Goal: Information Seeking & Learning: Check status

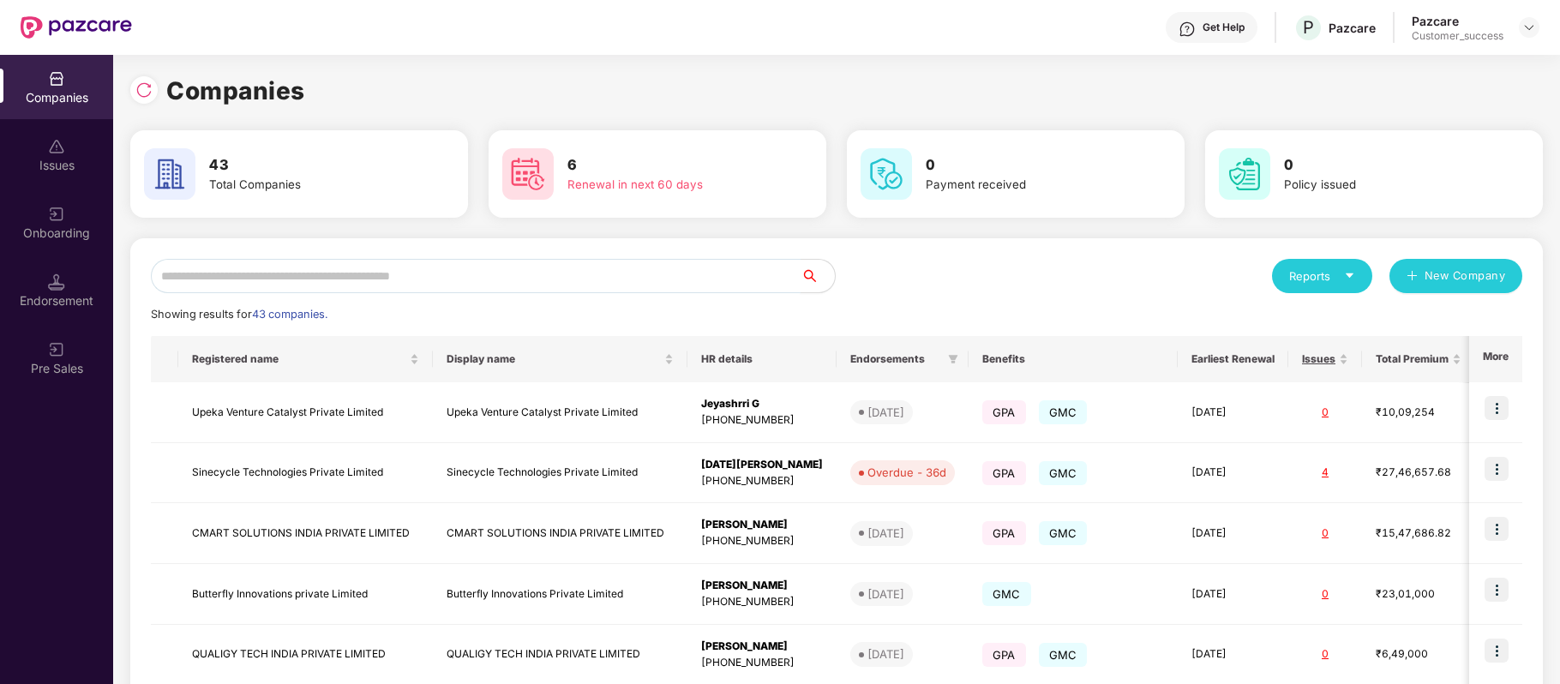
click at [331, 259] on input "text" at bounding box center [476, 276] width 650 height 34
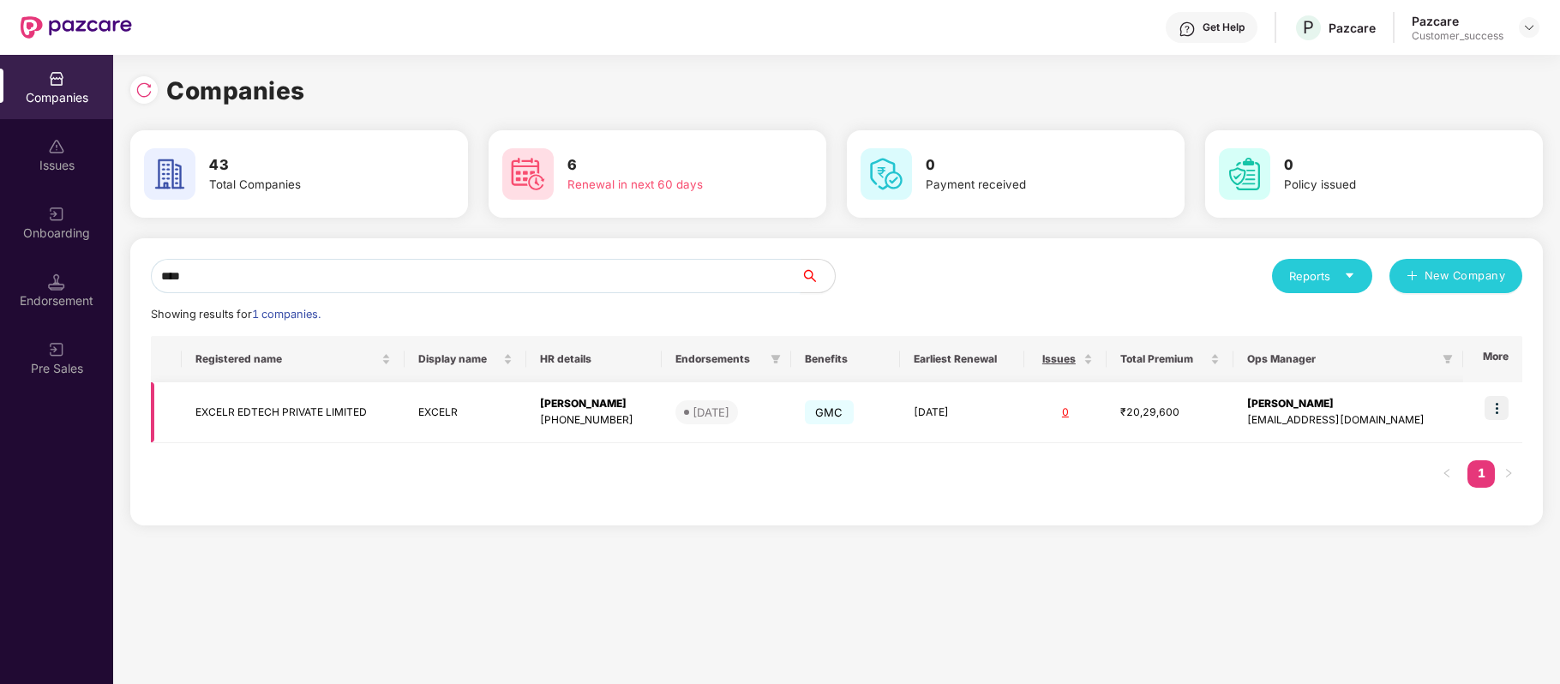
type input "****"
click at [303, 406] on td "EXCELR EDTECH PRIVATE LIMITED" at bounding box center [293, 412] width 223 height 61
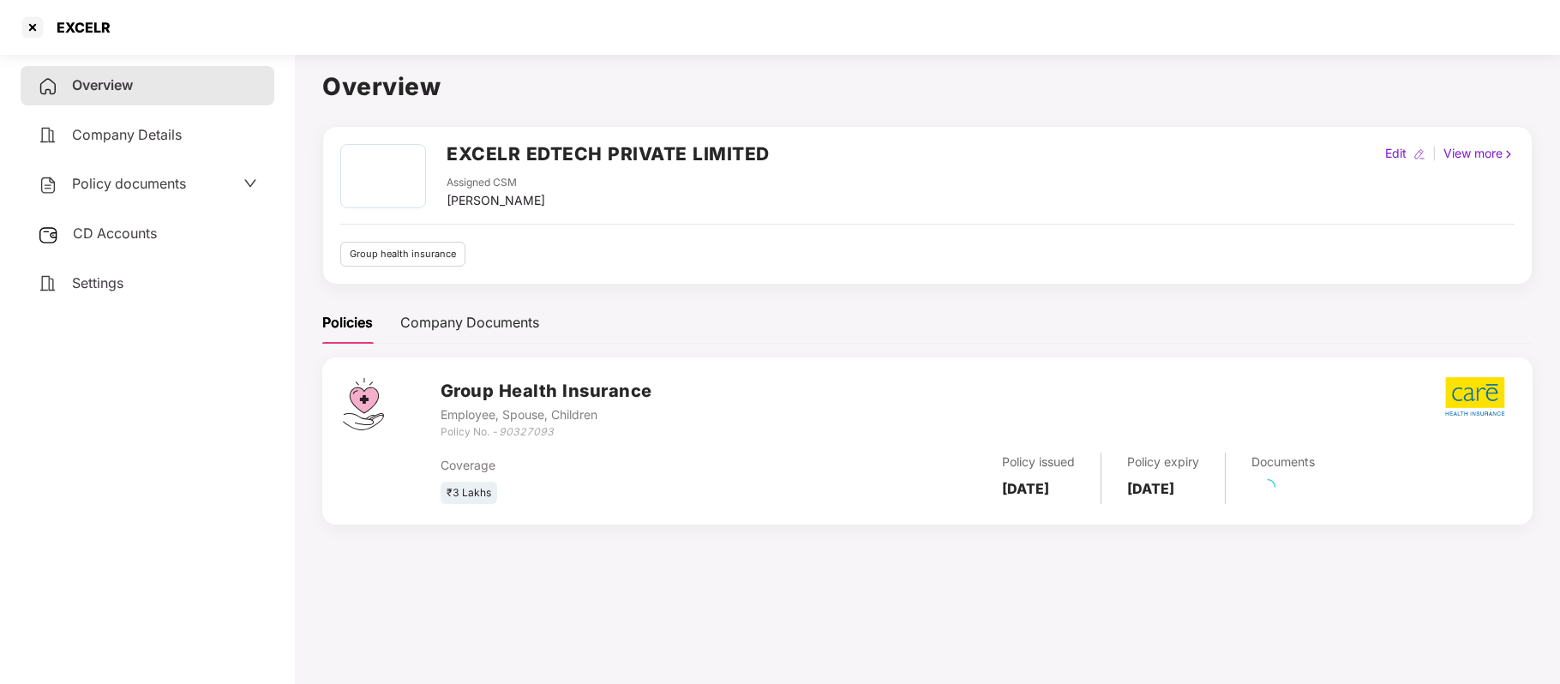
click at [178, 179] on span "Policy documents" at bounding box center [129, 183] width 114 height 17
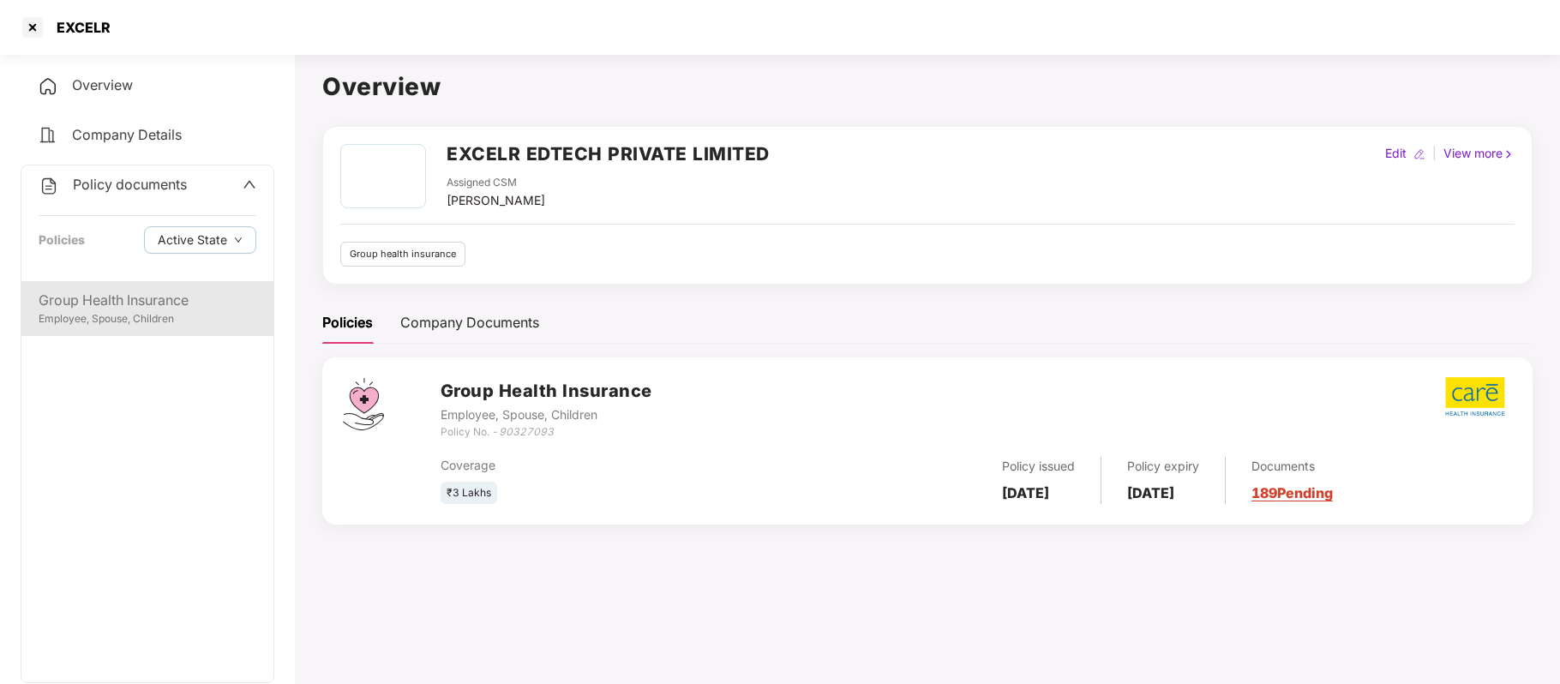
click at [155, 291] on div "Group Health Insurance" at bounding box center [148, 300] width 218 height 21
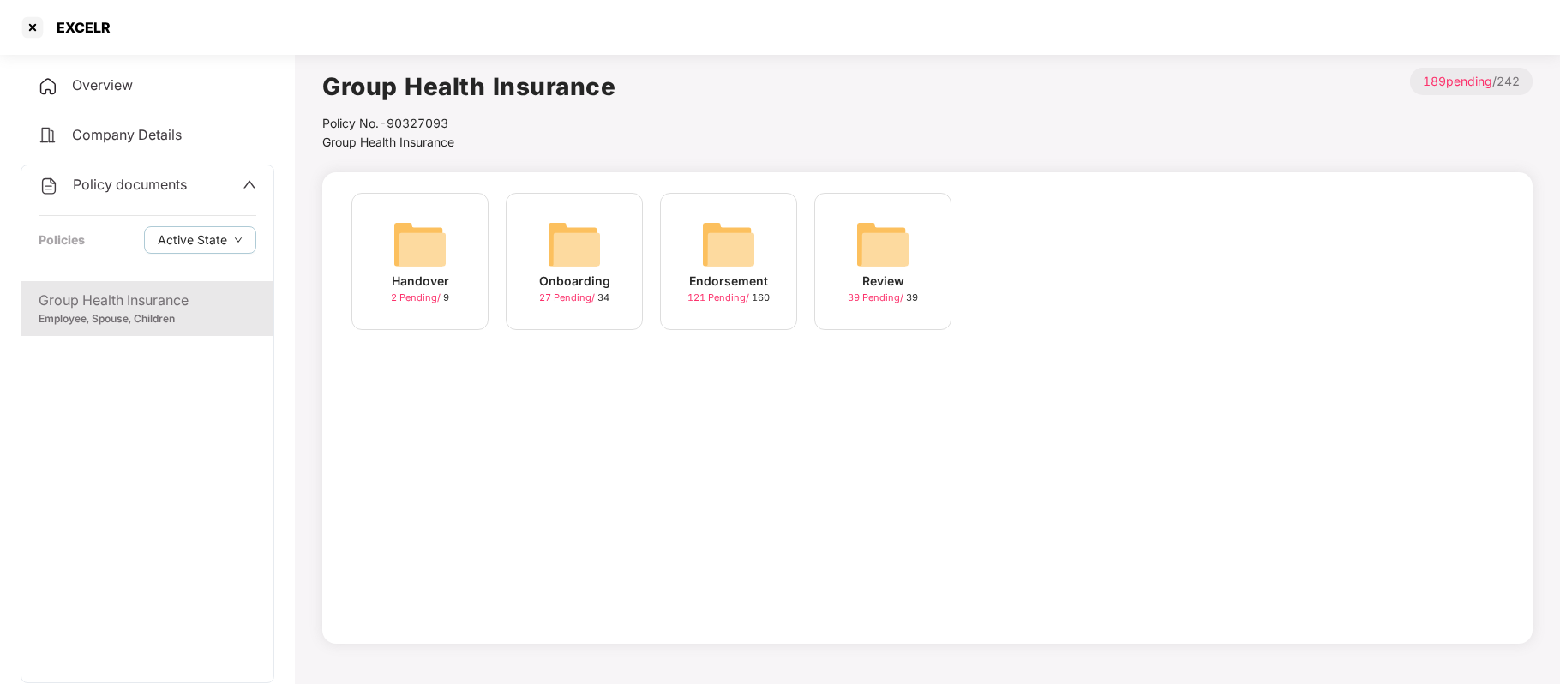
click at [720, 276] on div "Endorsement" at bounding box center [728, 281] width 79 height 19
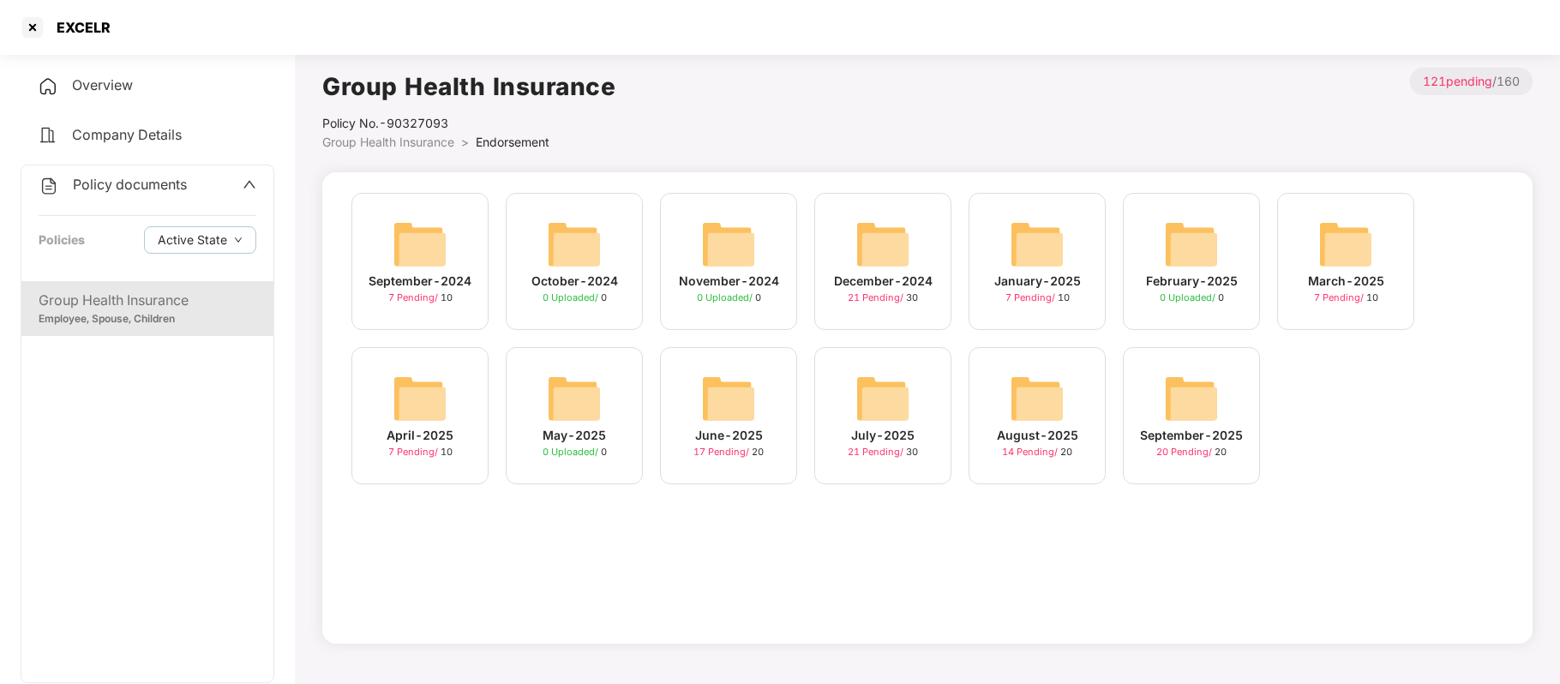
click at [1024, 440] on div "August-2025" at bounding box center [1037, 435] width 81 height 19
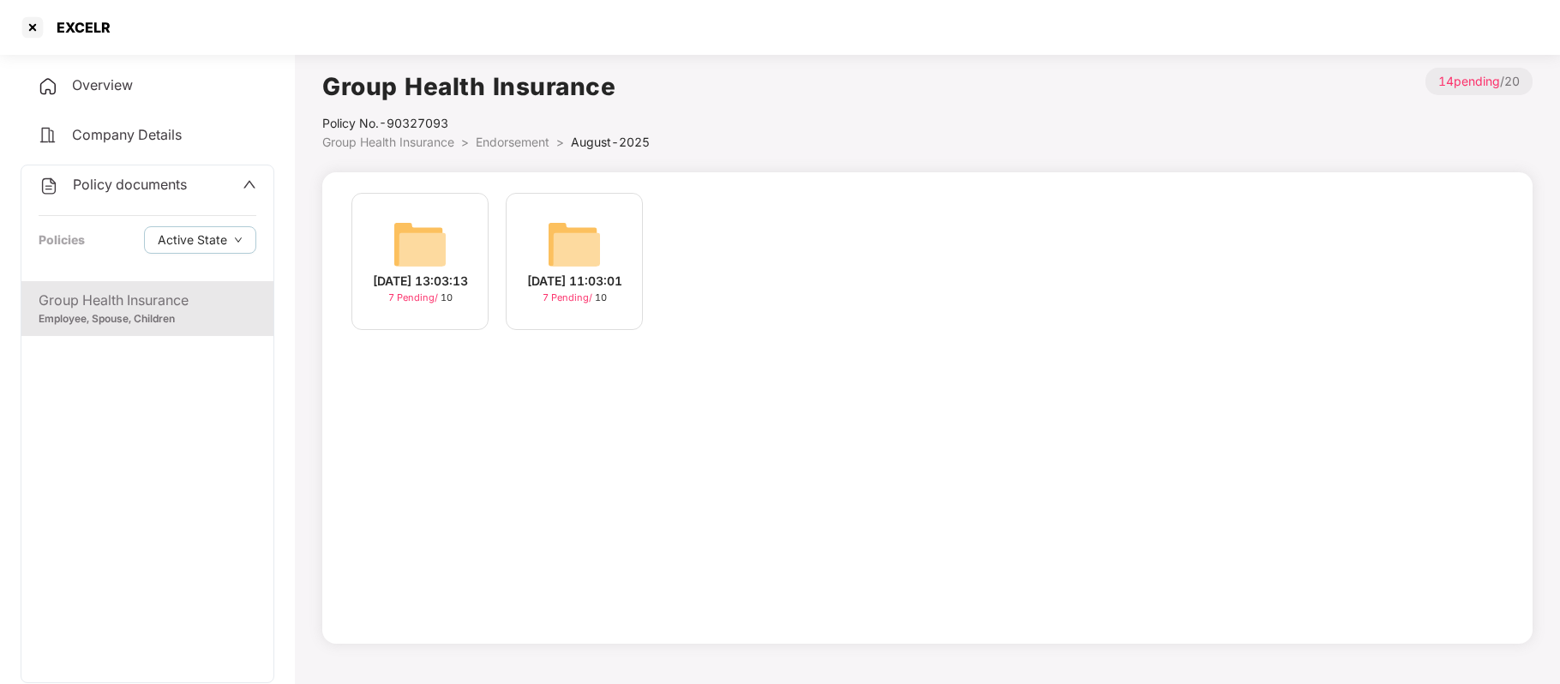
click at [590, 275] on div "[DATE] 11:03:01" at bounding box center [574, 281] width 95 height 19
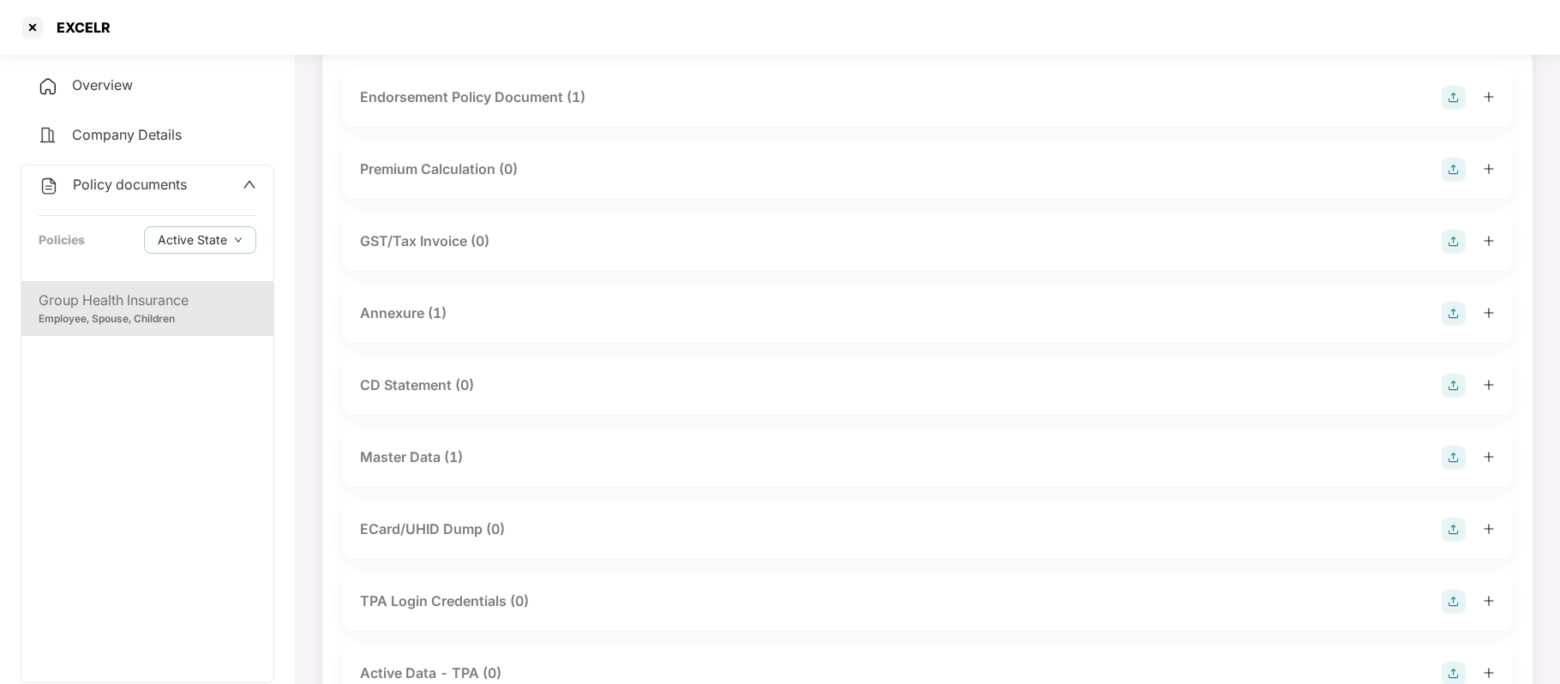
scroll to position [125, 0]
click at [443, 454] on div "Master Data (1)" at bounding box center [411, 456] width 103 height 21
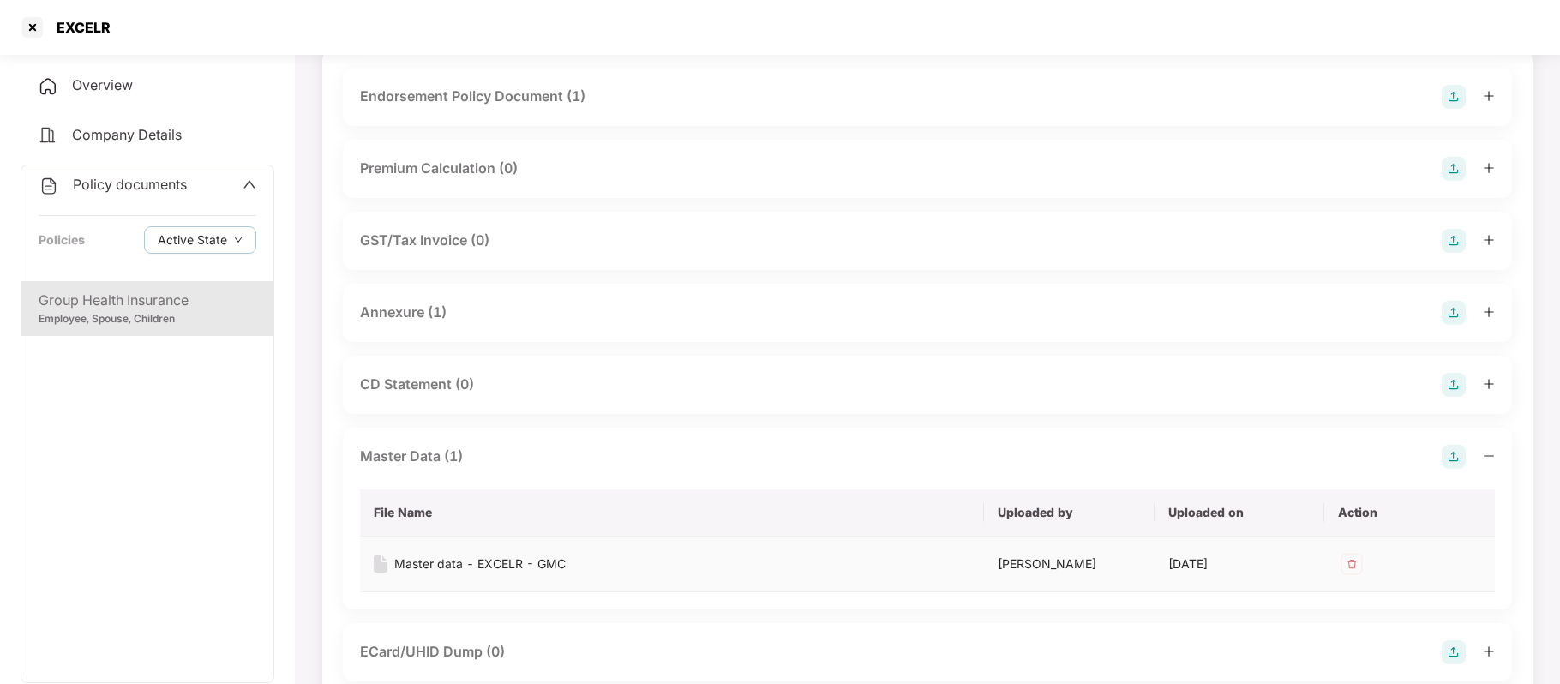
click at [481, 564] on div "Master data - EXCELR - GMC" at bounding box center [479, 564] width 171 height 19
click at [25, 28] on div at bounding box center [32, 27] width 27 height 27
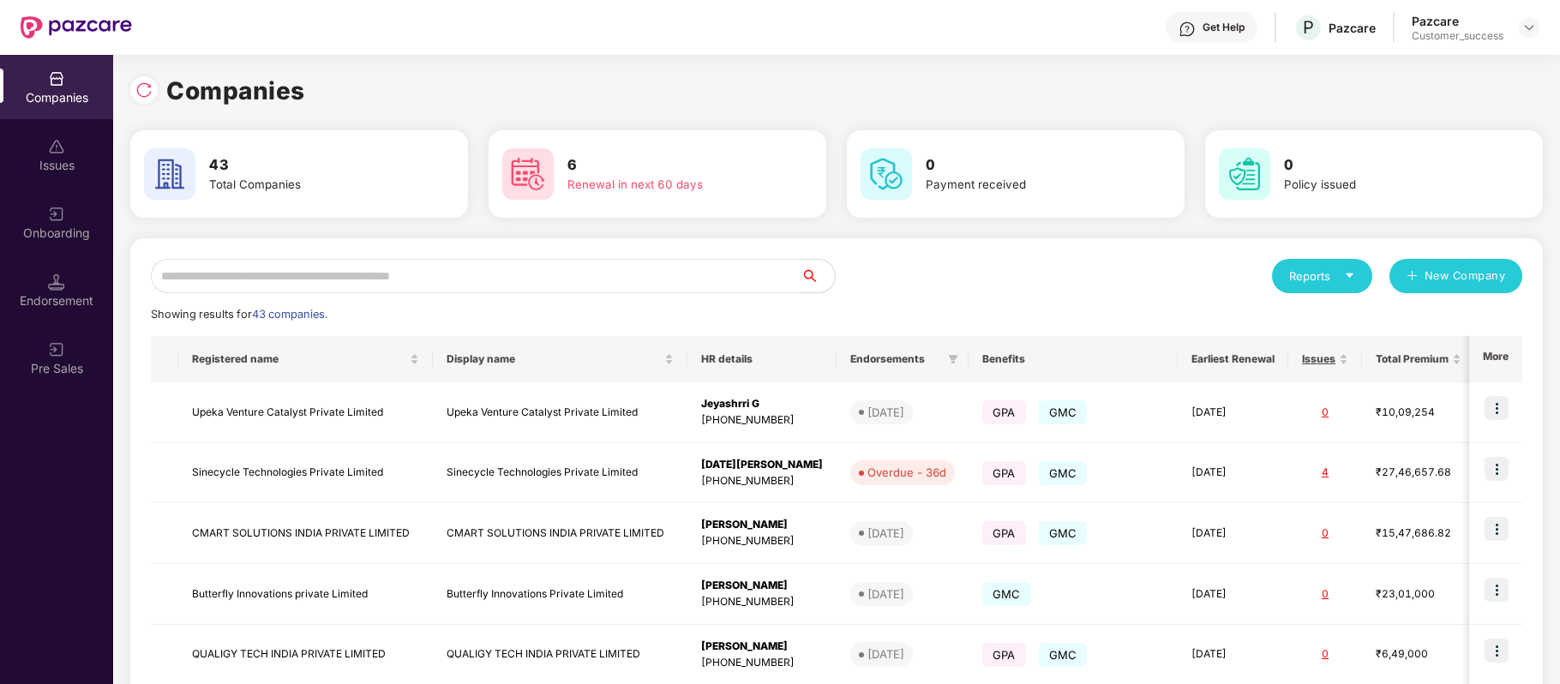
scroll to position [0, 0]
click at [410, 281] on input "text" at bounding box center [476, 276] width 650 height 34
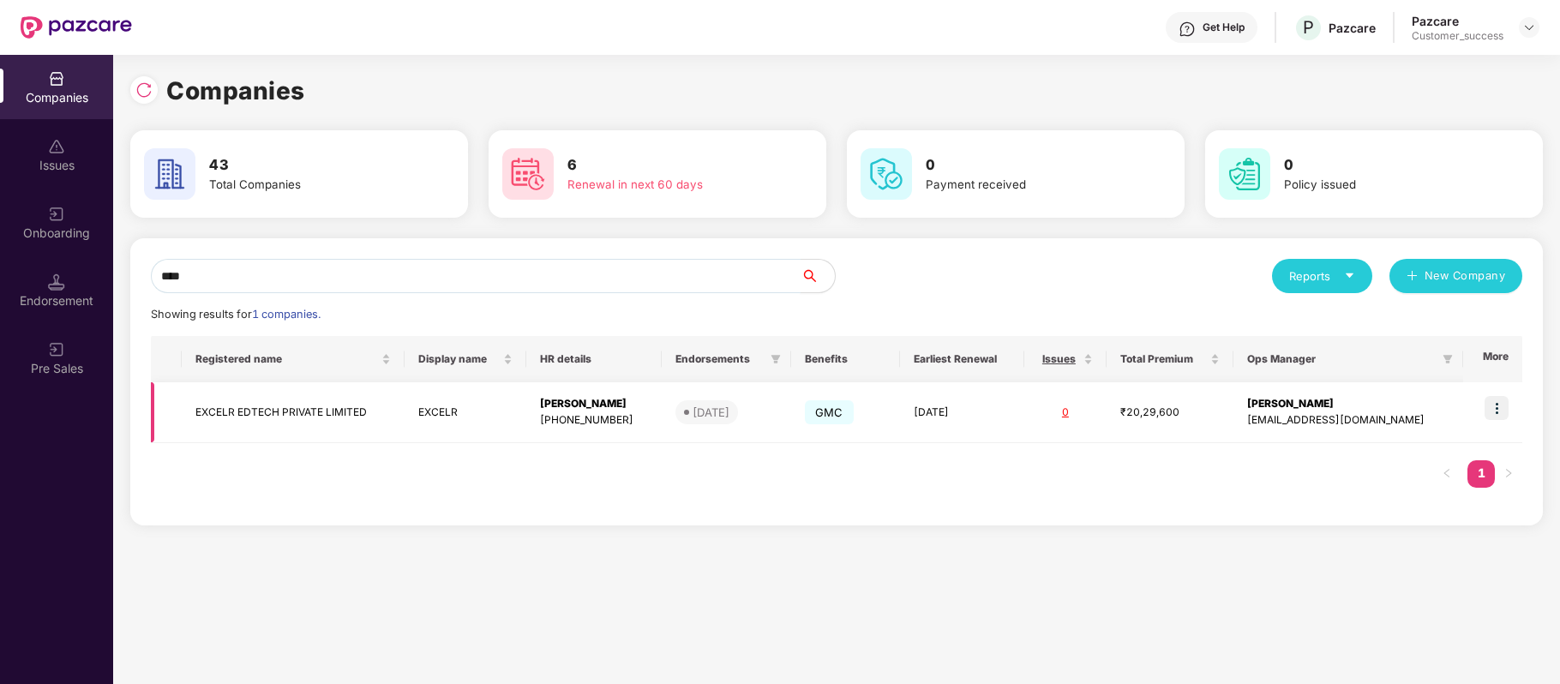
type input "****"
click at [1492, 406] on img at bounding box center [1497, 408] width 24 height 24
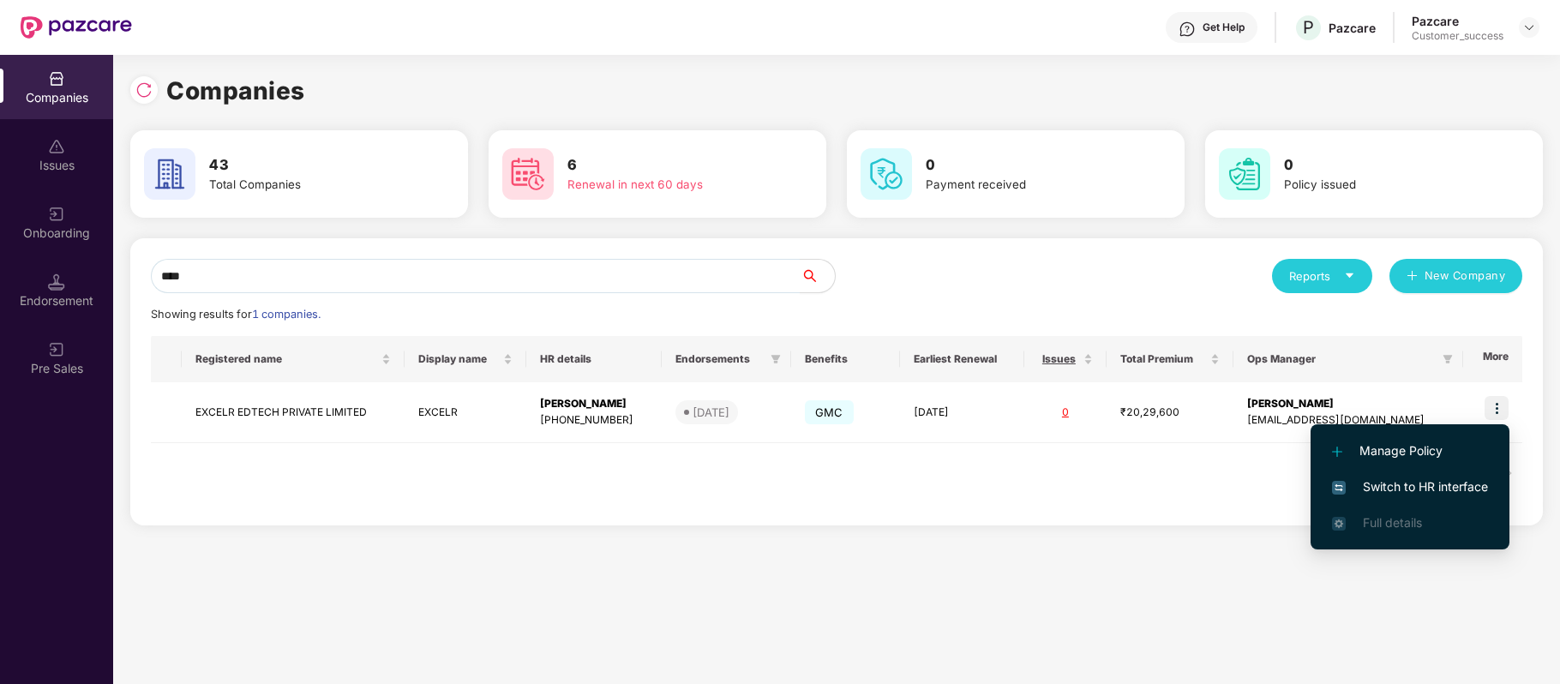
click at [1466, 473] on li "Switch to HR interface" at bounding box center [1410, 487] width 199 height 36
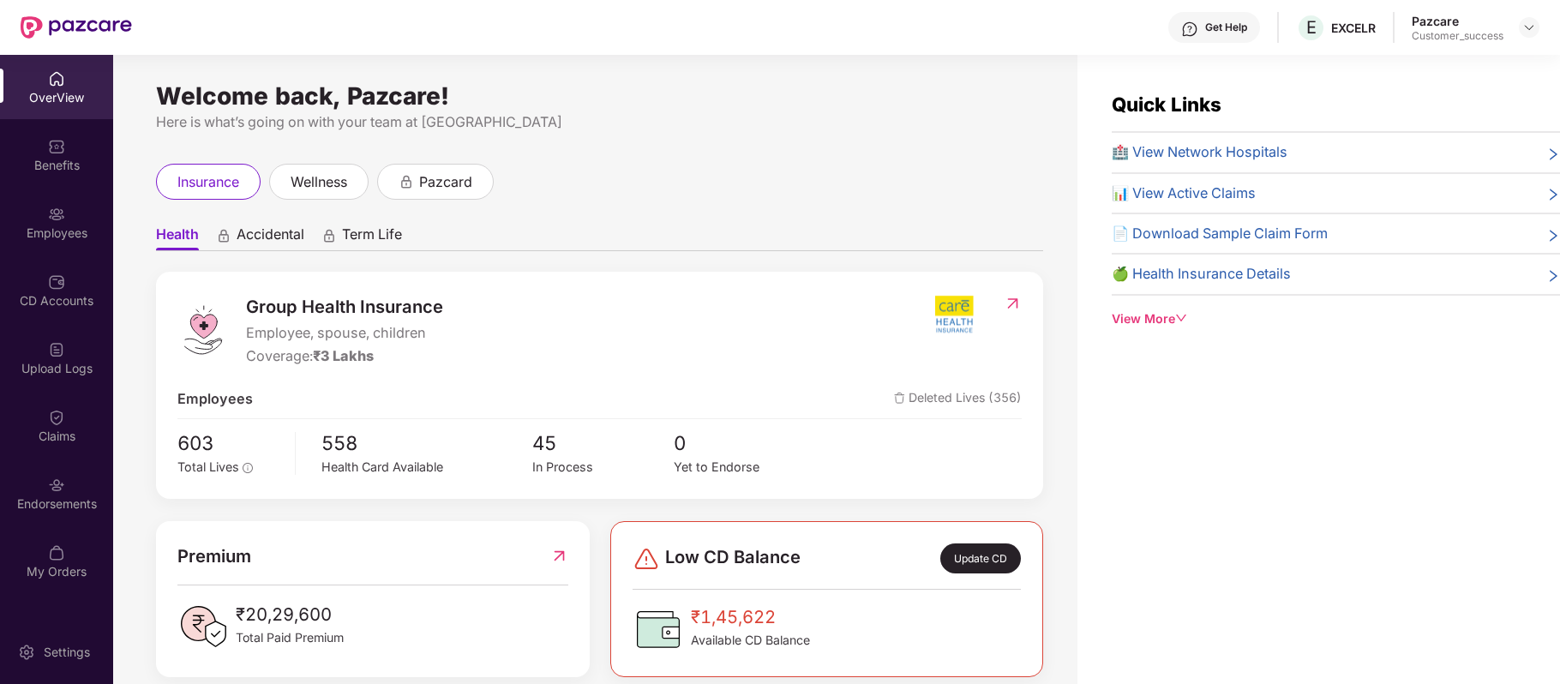
click at [63, 169] on div "Benefits" at bounding box center [56, 165] width 113 height 17
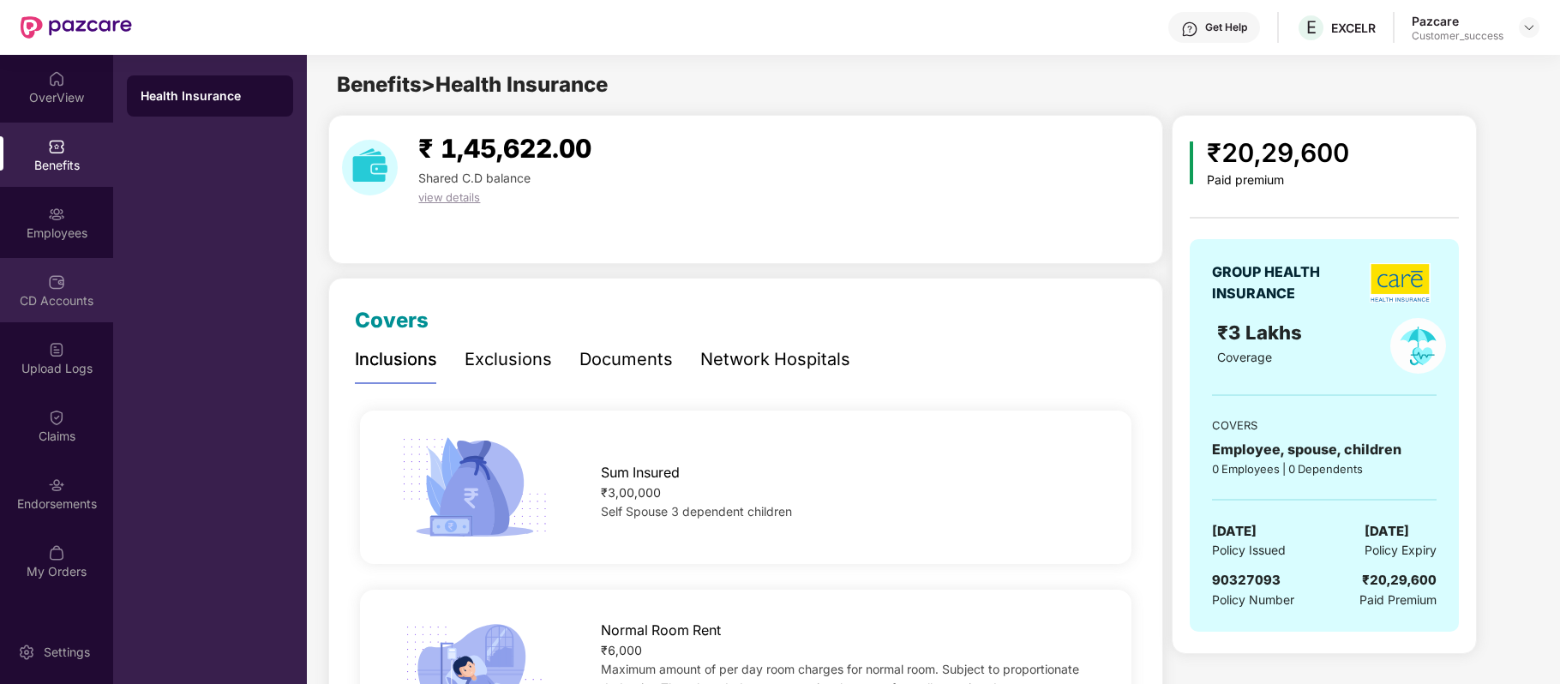
click at [55, 303] on div "CD Accounts" at bounding box center [56, 300] width 113 height 17
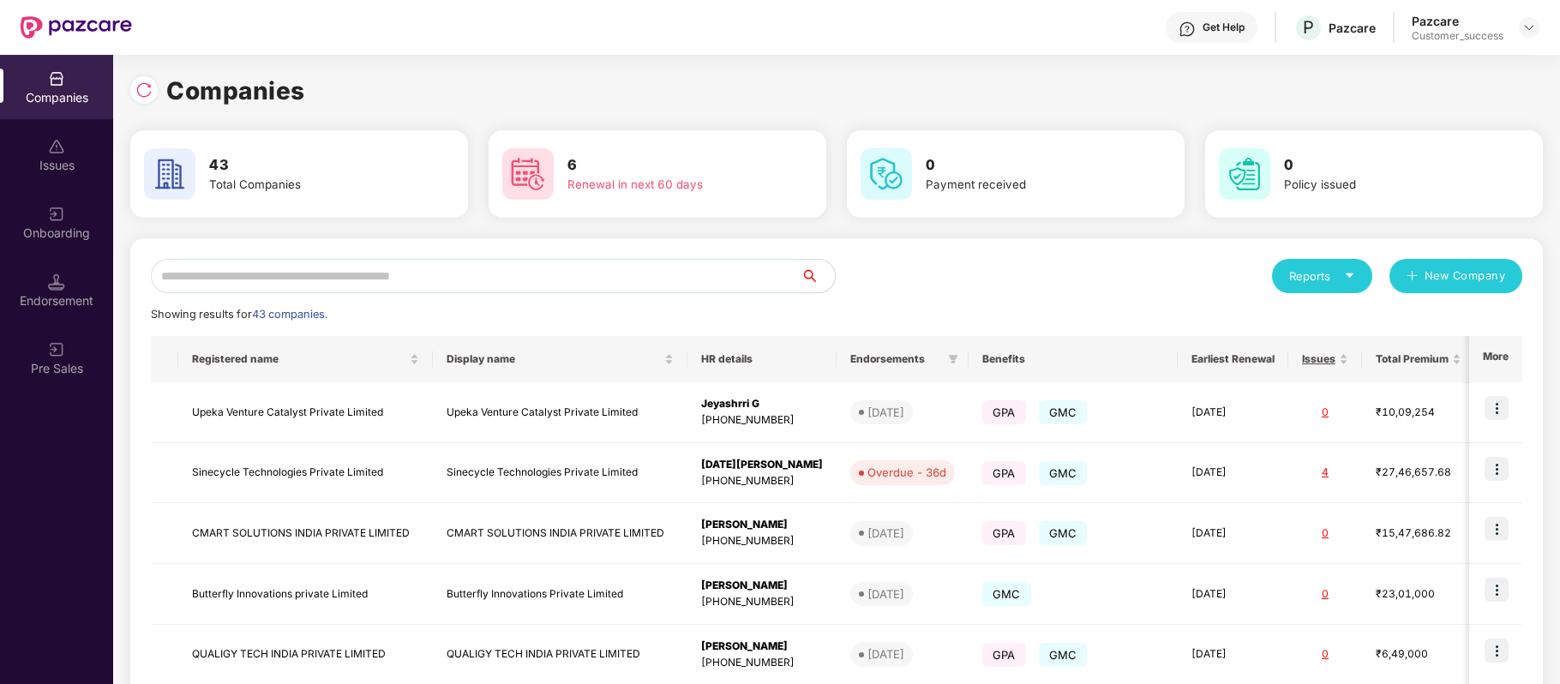
click at [347, 264] on input "text" at bounding box center [476, 276] width 650 height 34
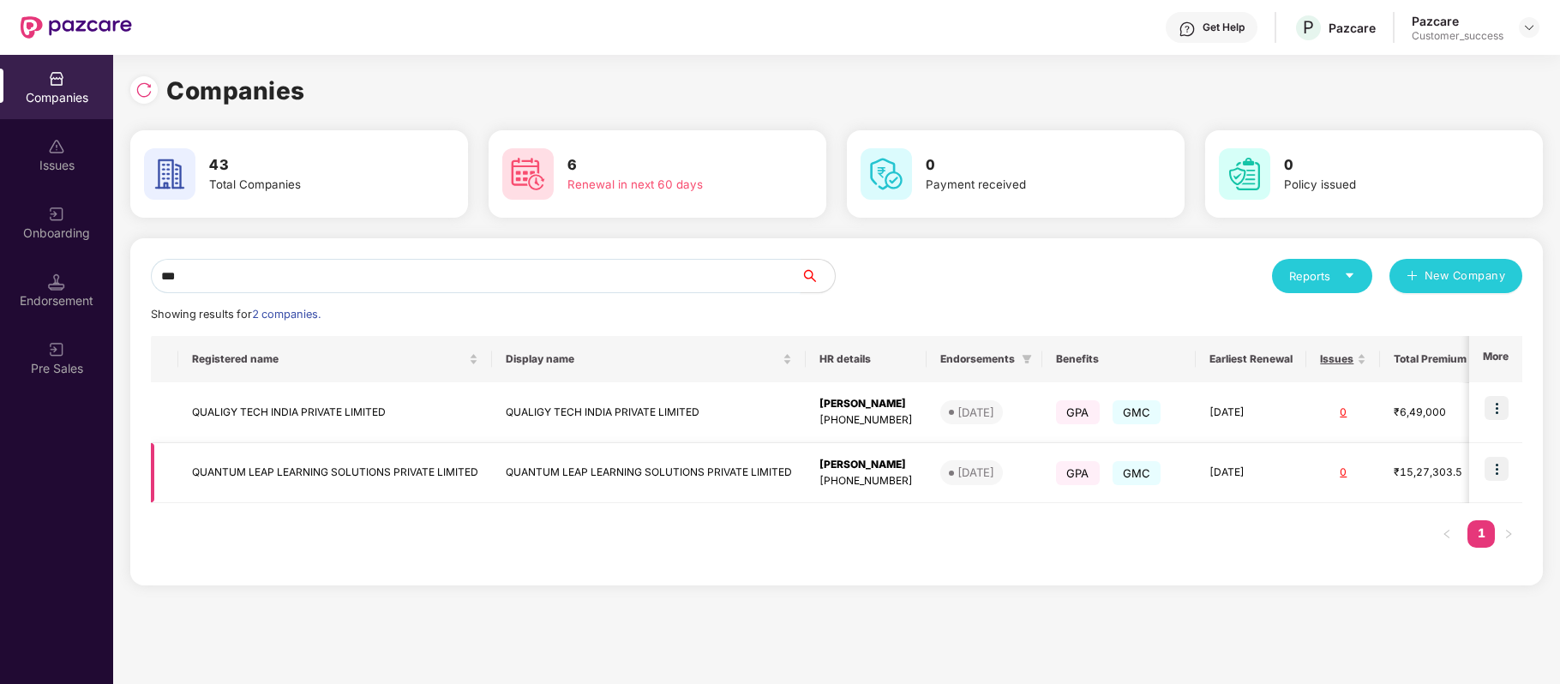
type input "***"
click at [1497, 471] on img at bounding box center [1497, 469] width 24 height 24
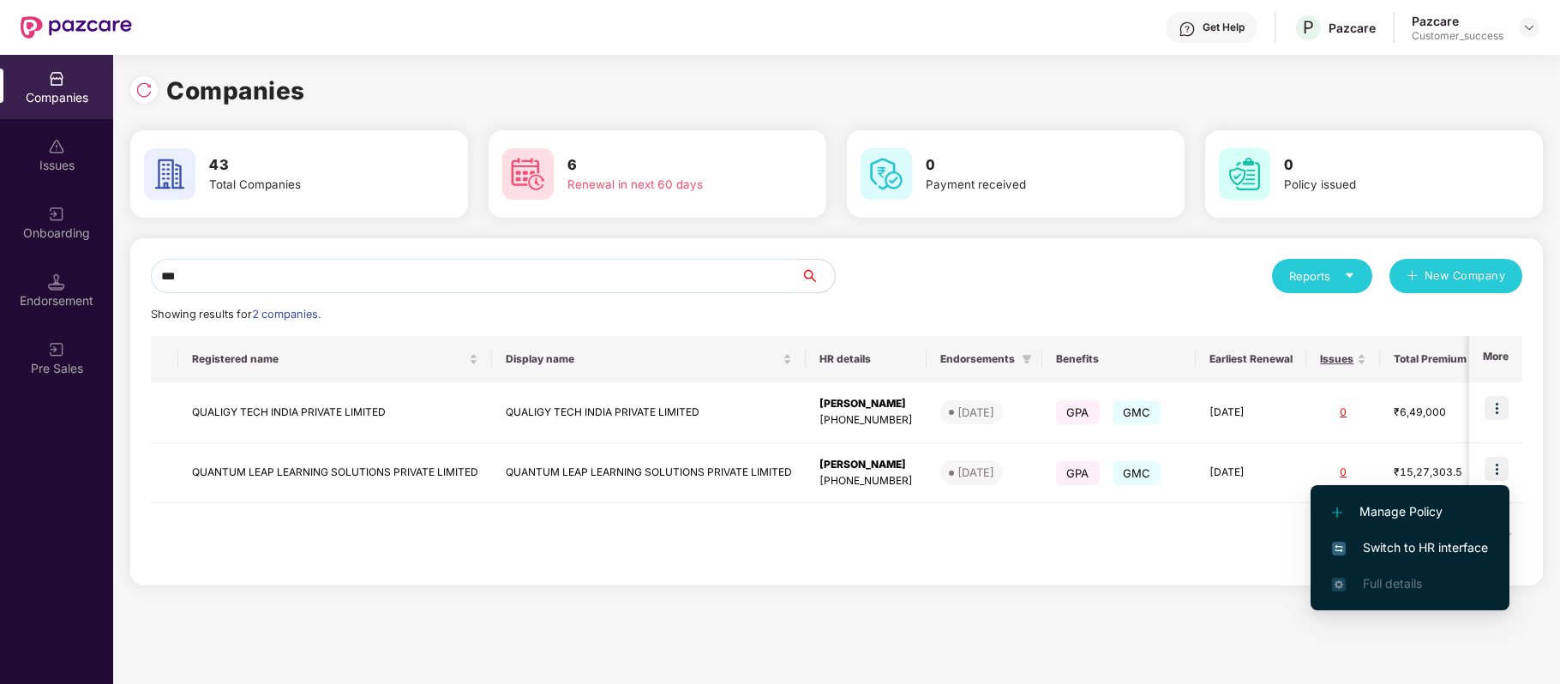
click at [1409, 543] on span "Switch to HR interface" at bounding box center [1410, 547] width 156 height 19
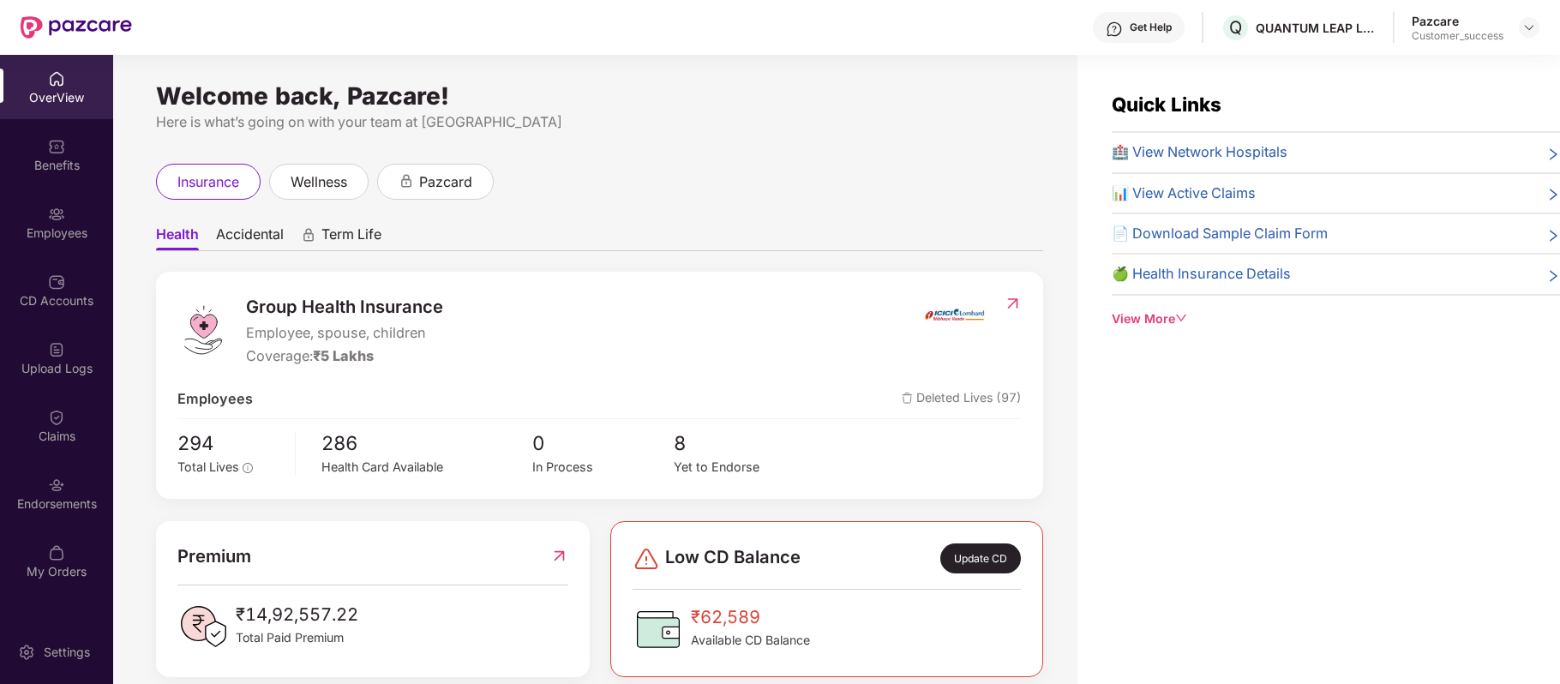
click at [70, 227] on div "Employees" at bounding box center [56, 233] width 113 height 17
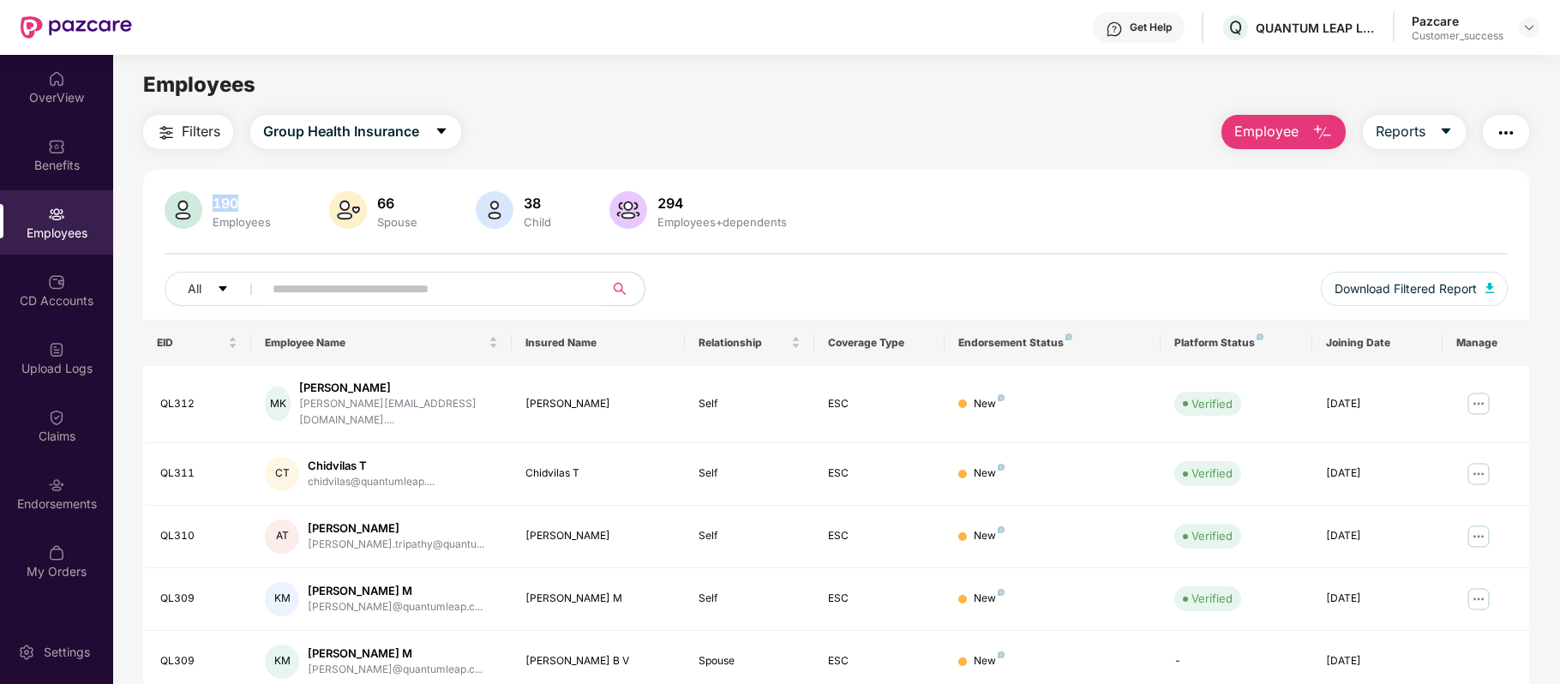
drag, startPoint x: 262, startPoint y: 195, endPoint x: 211, endPoint y: 195, distance: 51.4
click at [211, 195] on div "190" at bounding box center [241, 203] width 65 height 17
copy div "190"
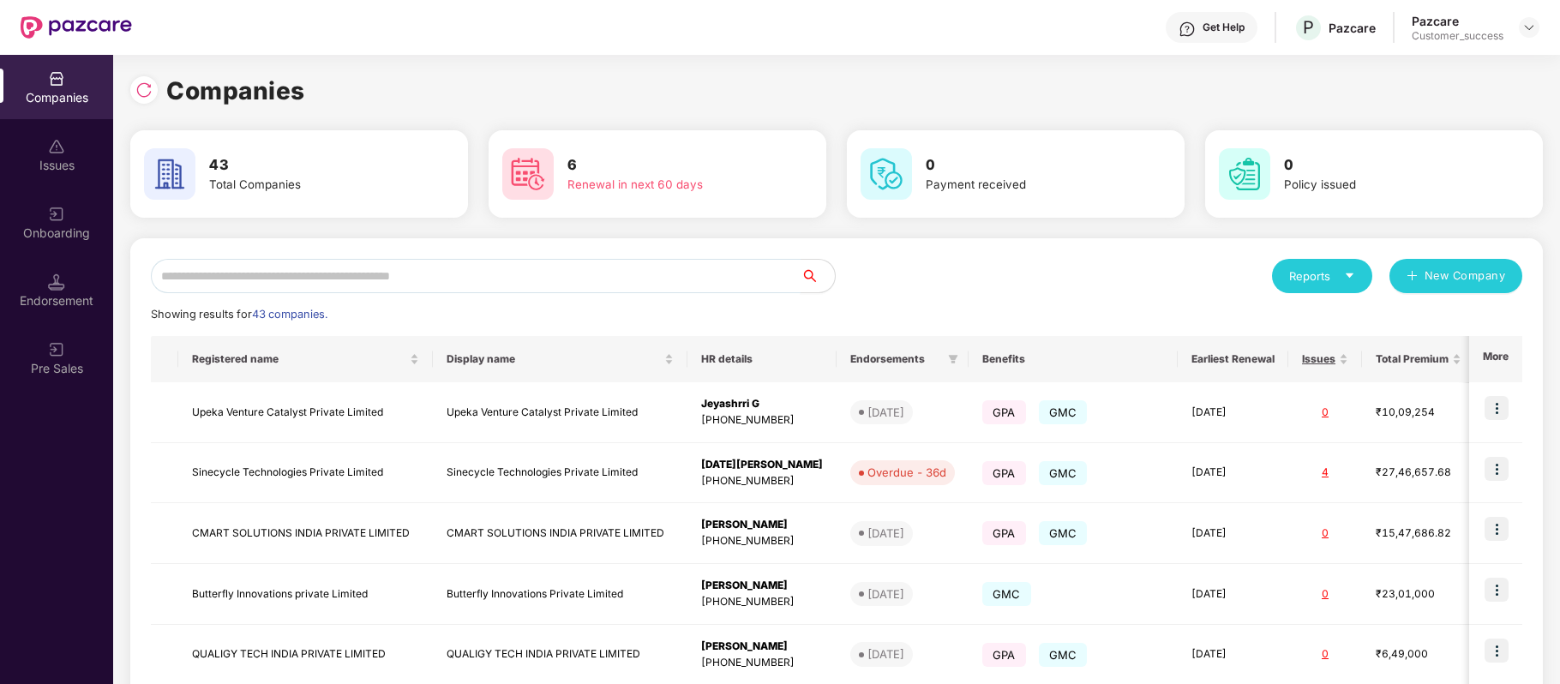
click at [402, 276] on input "text" at bounding box center [476, 276] width 650 height 34
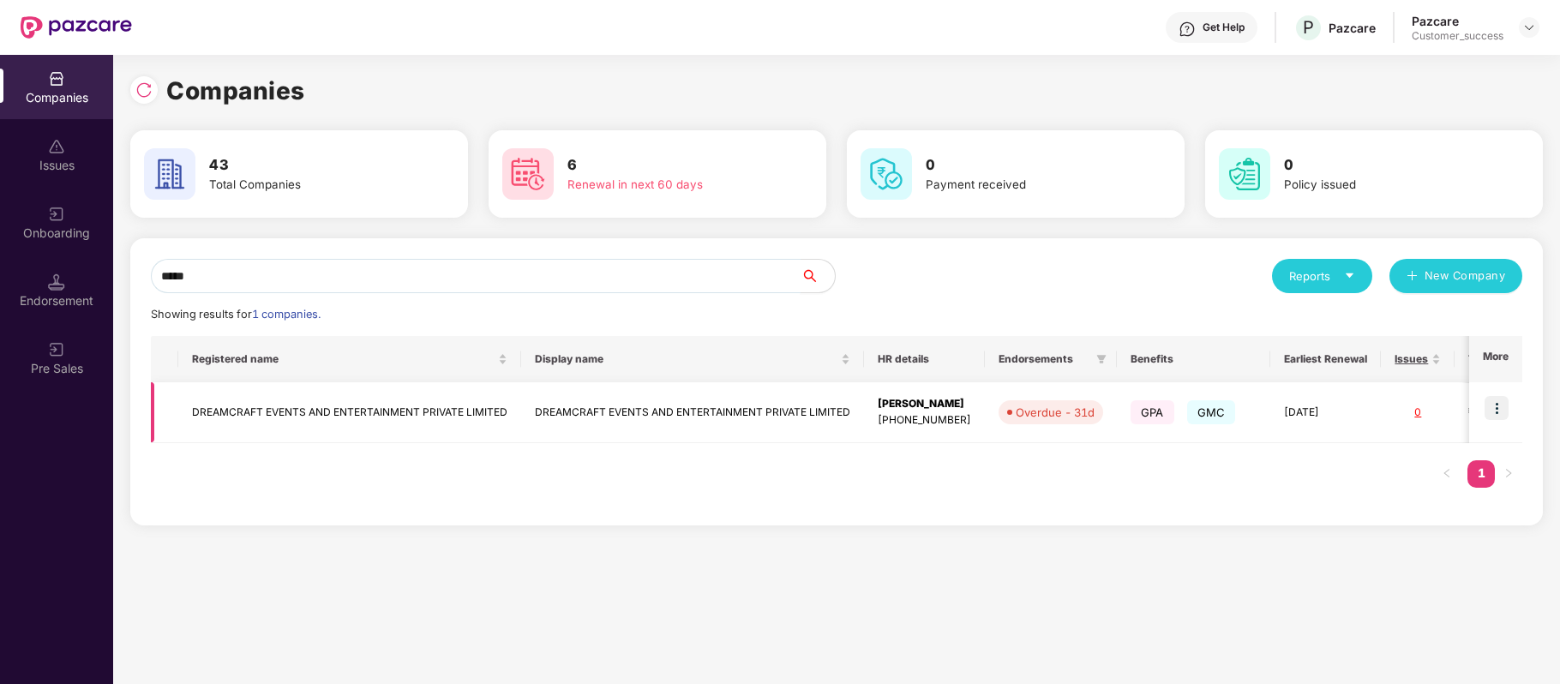
type input "*****"
click at [1504, 405] on img at bounding box center [1497, 408] width 24 height 24
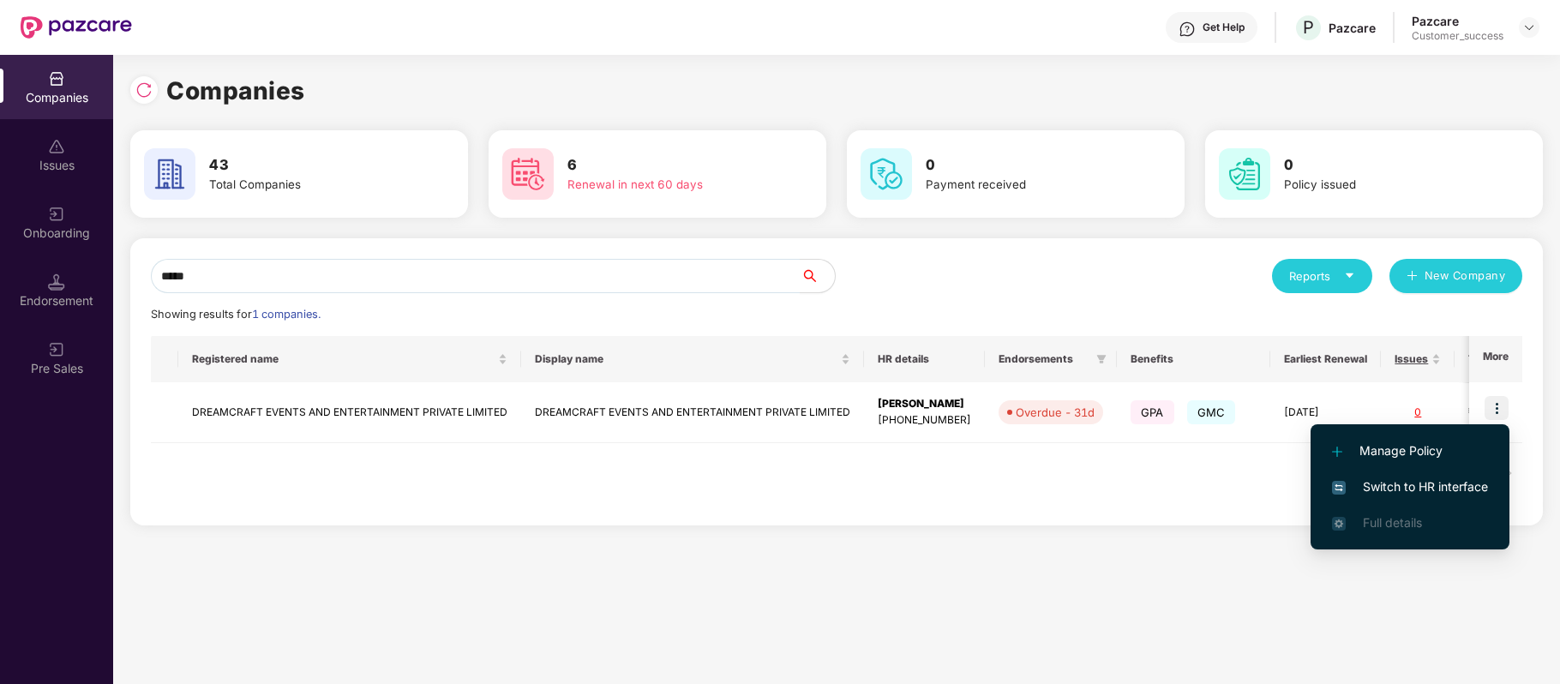
click at [1442, 495] on span "Switch to HR interface" at bounding box center [1410, 486] width 156 height 19
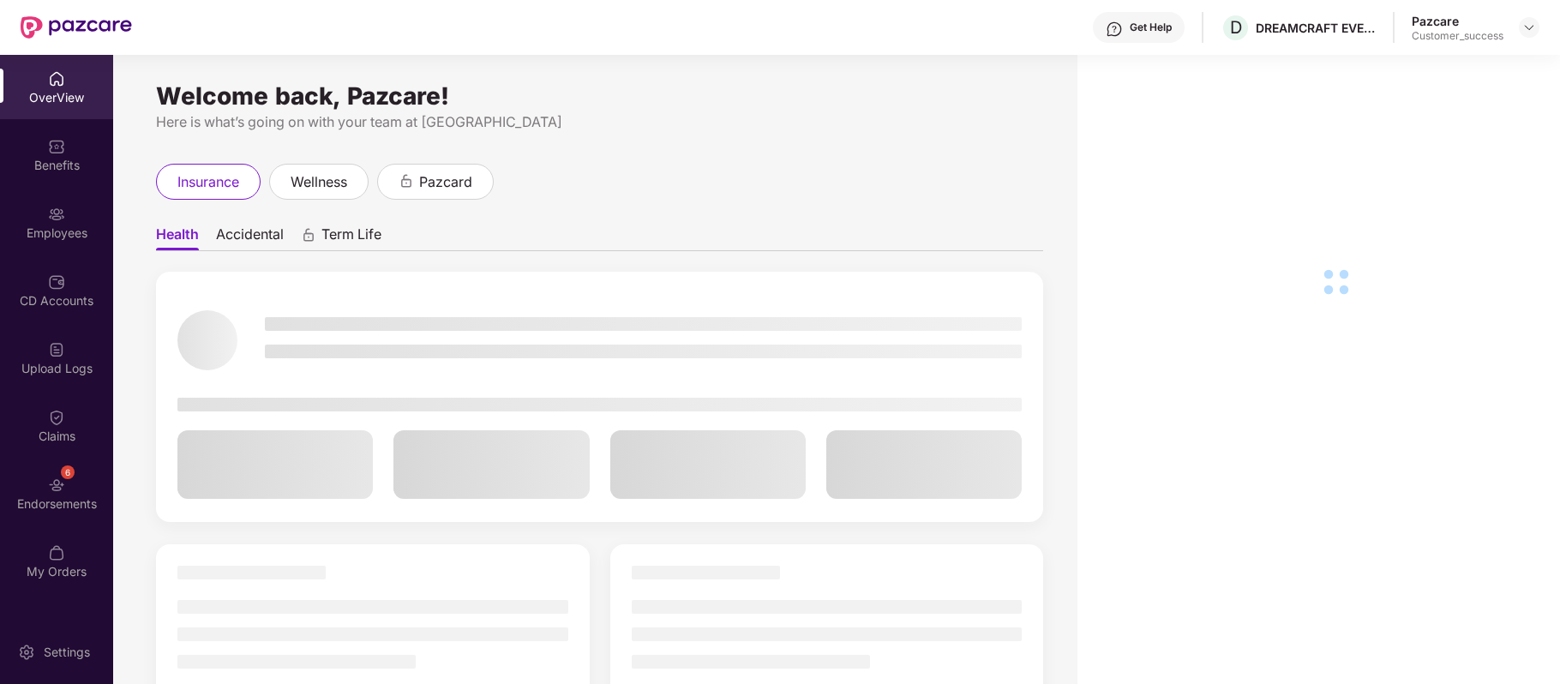
click at [63, 227] on div "Employees" at bounding box center [56, 233] width 113 height 17
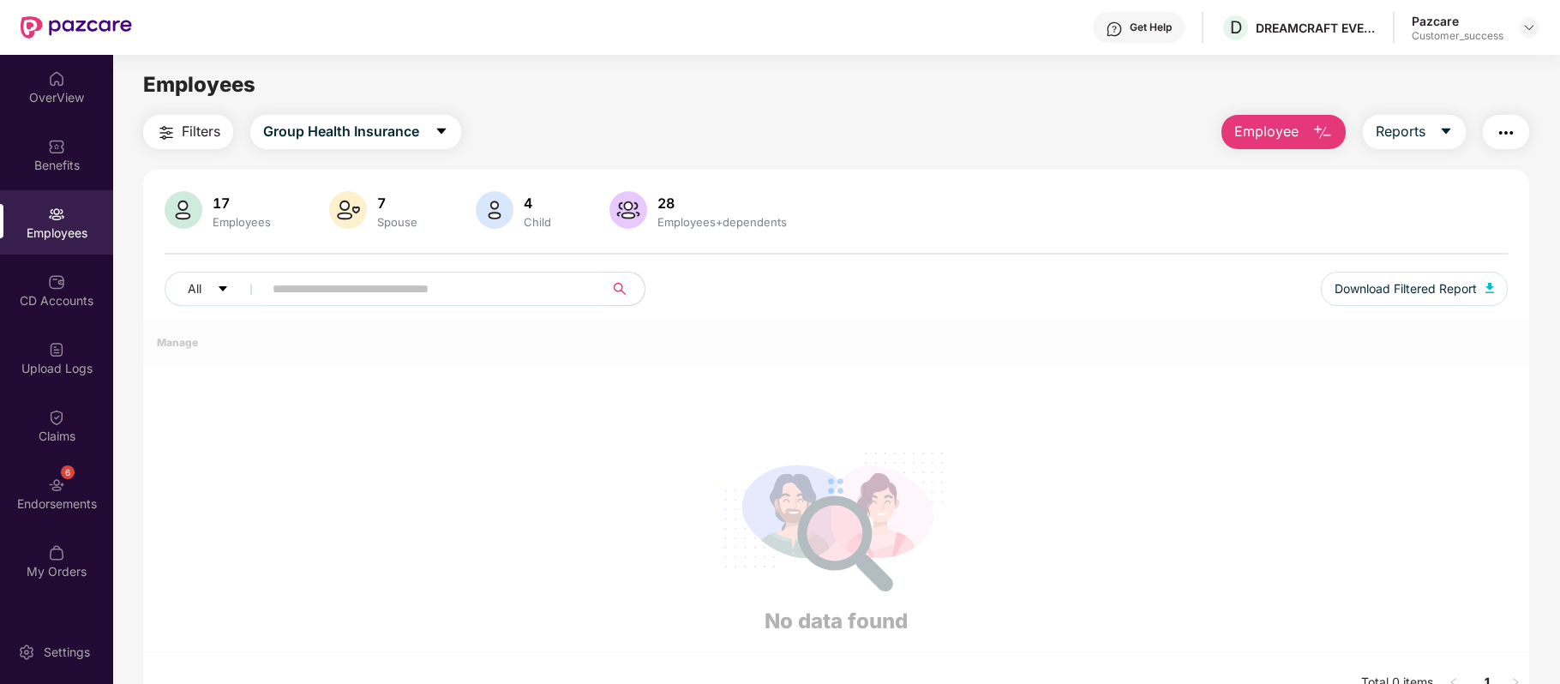
click at [63, 227] on div "Employees" at bounding box center [56, 233] width 113 height 17
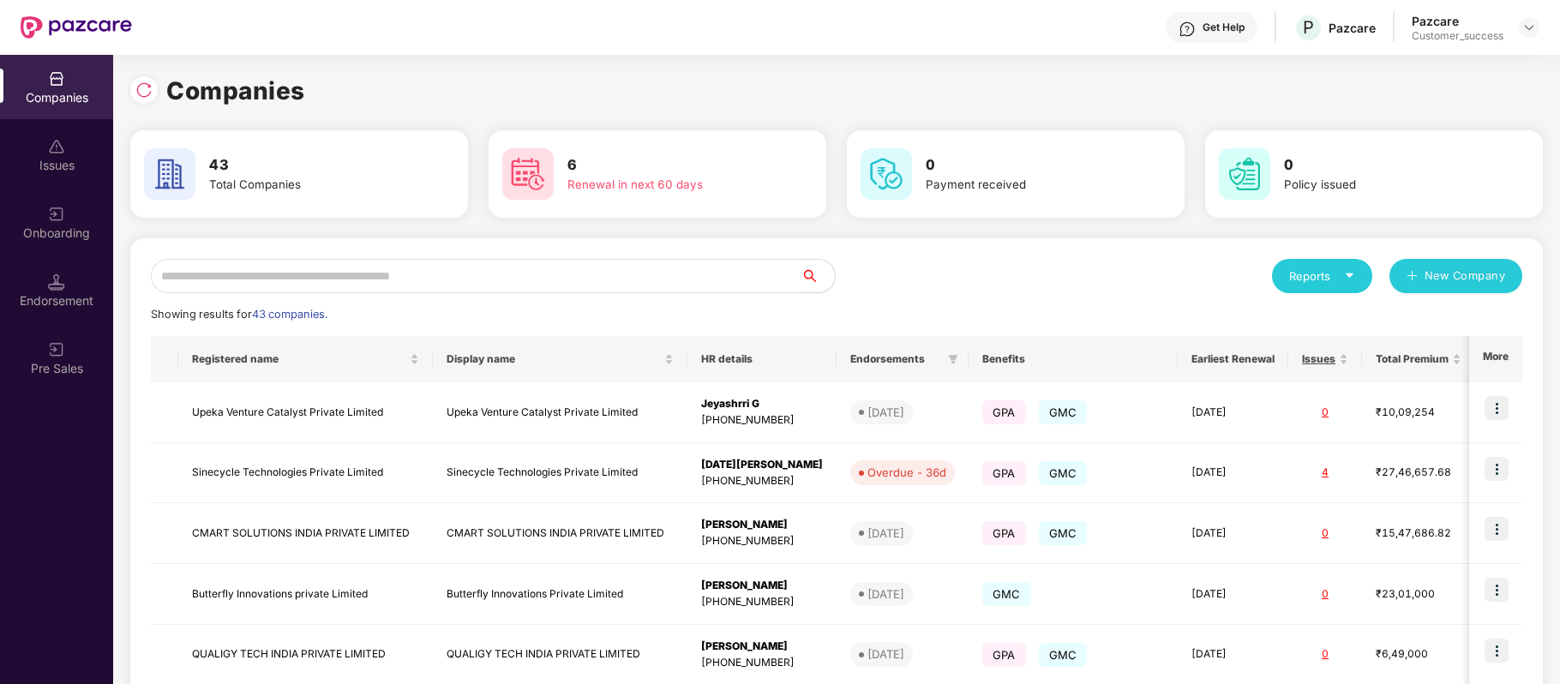
click at [367, 276] on input "text" at bounding box center [476, 276] width 650 height 34
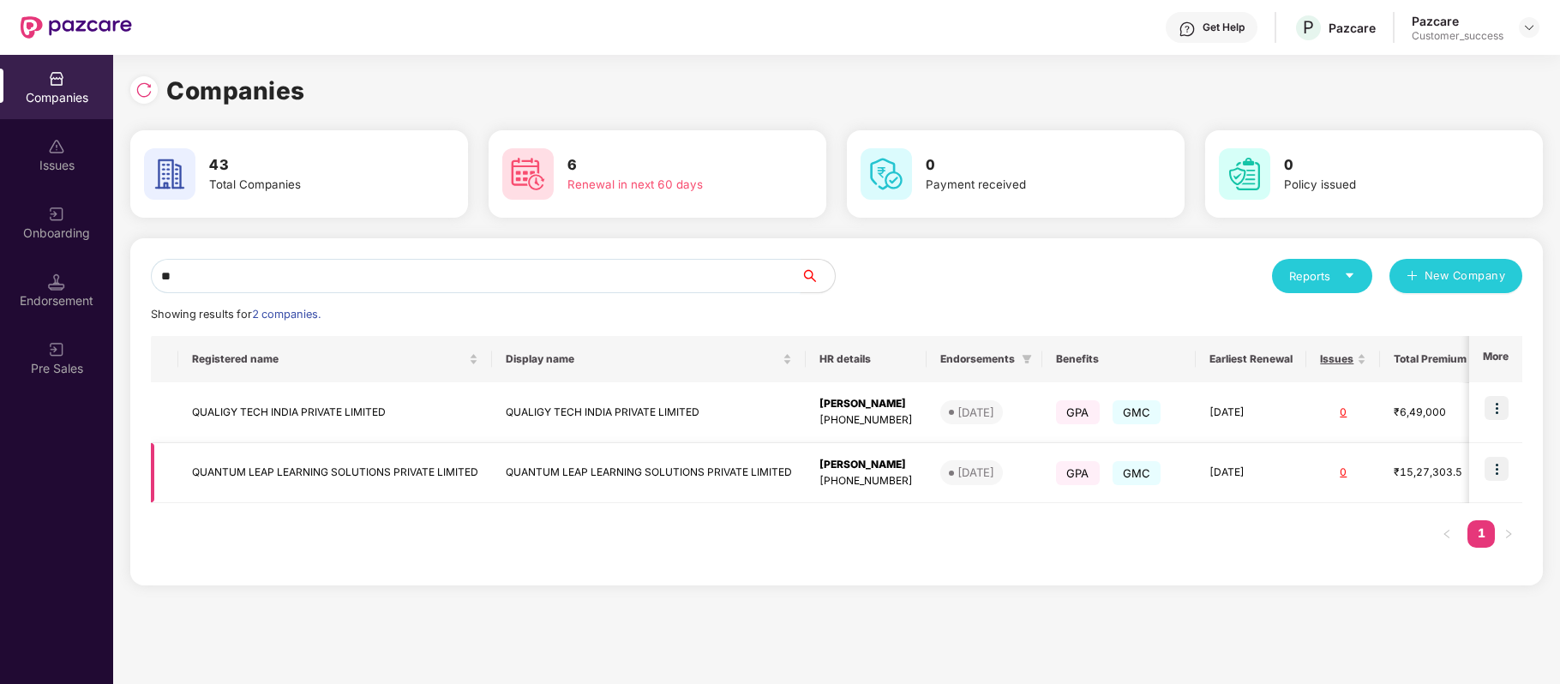
type input "**"
click at [1500, 475] on img at bounding box center [1497, 469] width 24 height 24
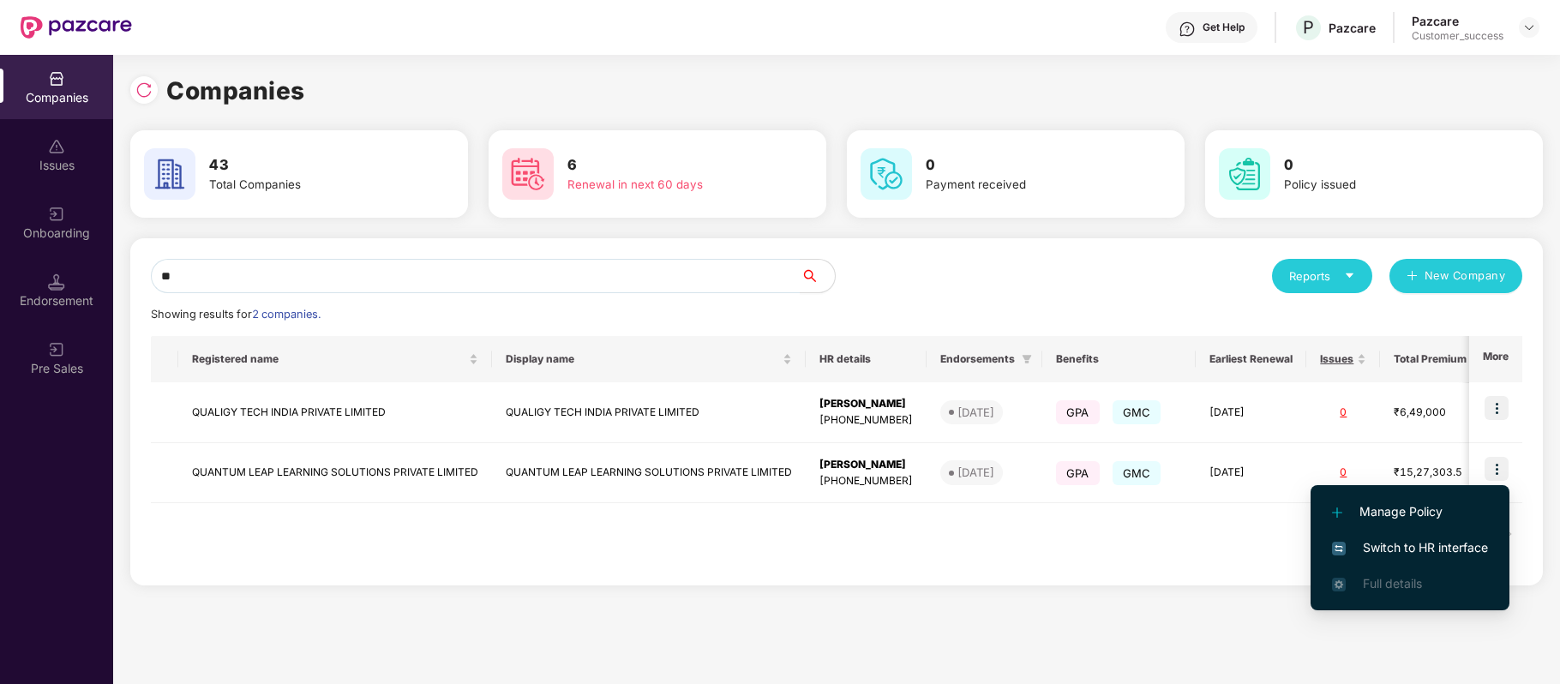
click at [1458, 553] on span "Switch to HR interface" at bounding box center [1410, 547] width 156 height 19
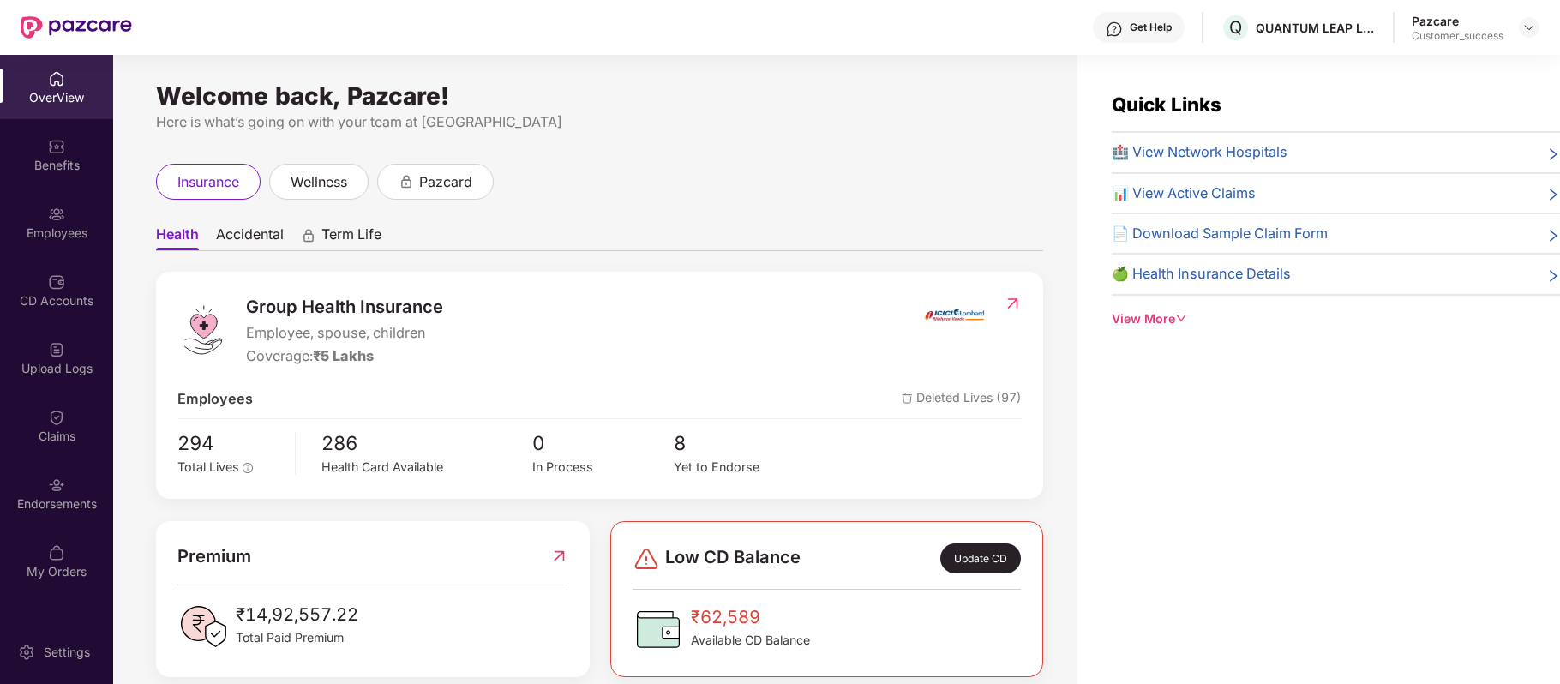
click at [65, 207] on div "Employees" at bounding box center [56, 222] width 113 height 64
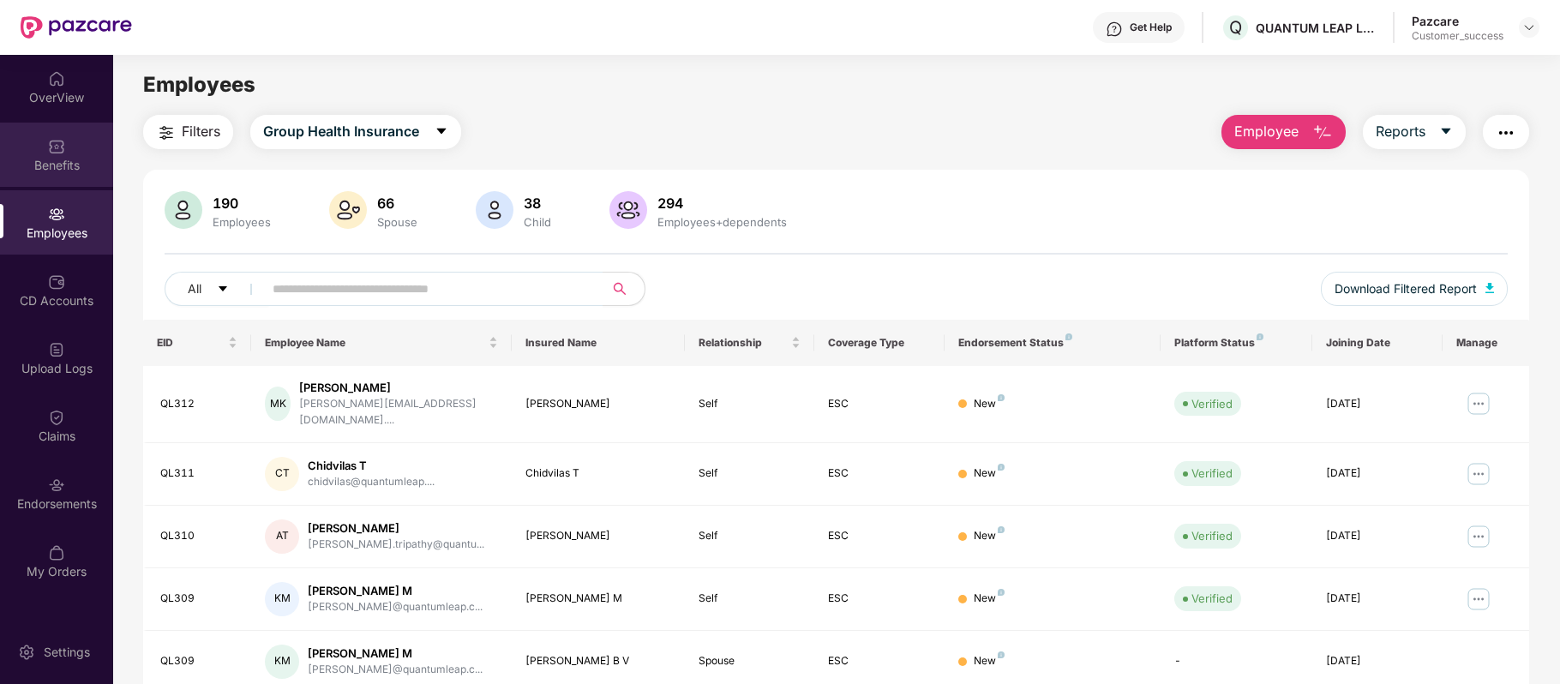
click at [69, 149] on div "Benefits" at bounding box center [56, 155] width 113 height 64
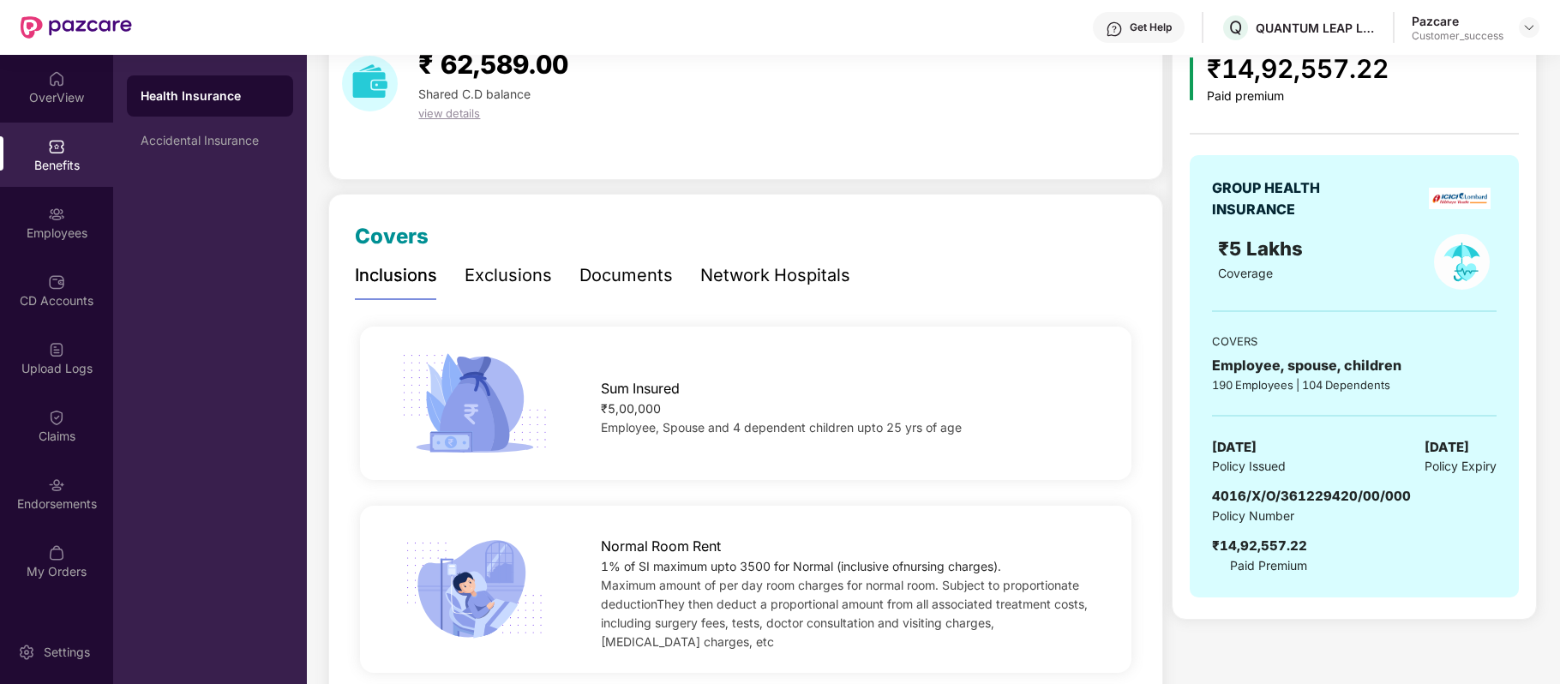
scroll to position [93, 0]
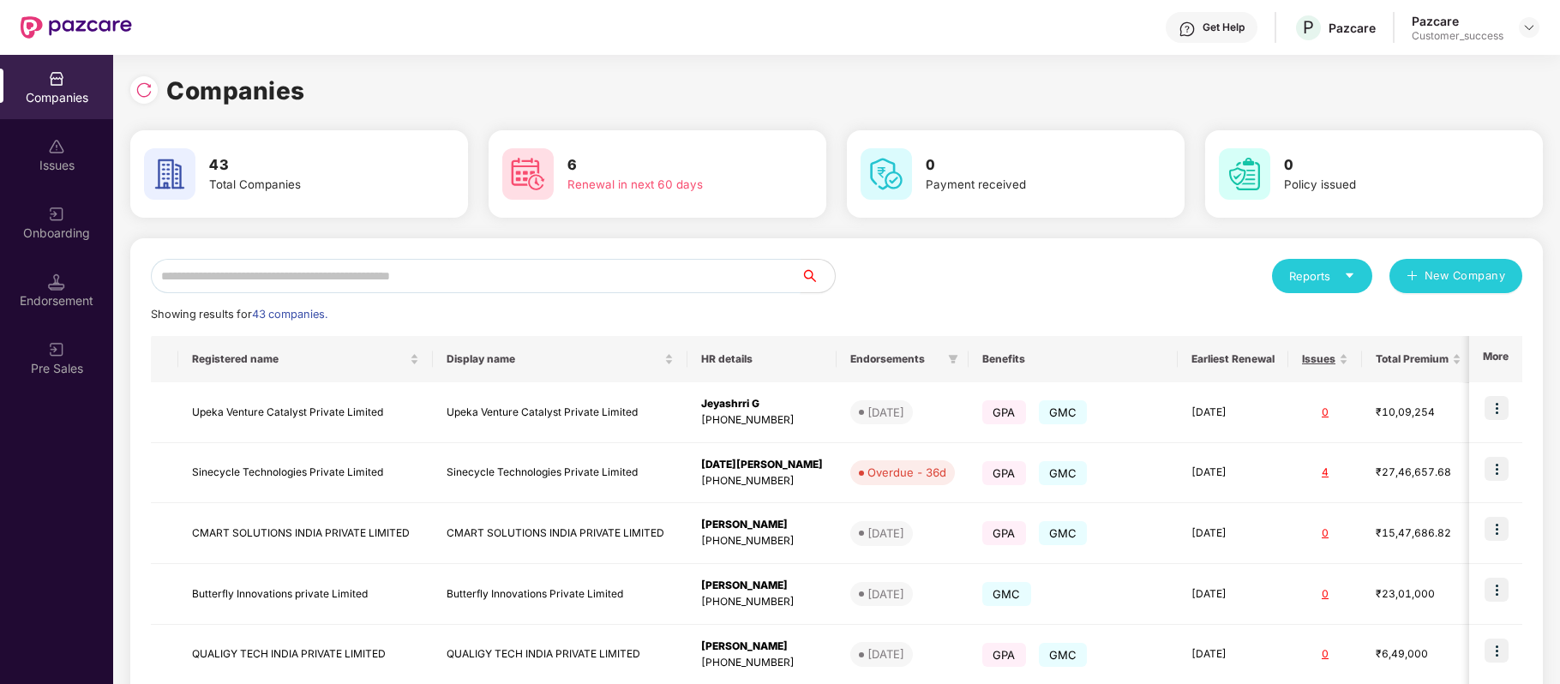
click at [395, 283] on input "text" at bounding box center [476, 276] width 650 height 34
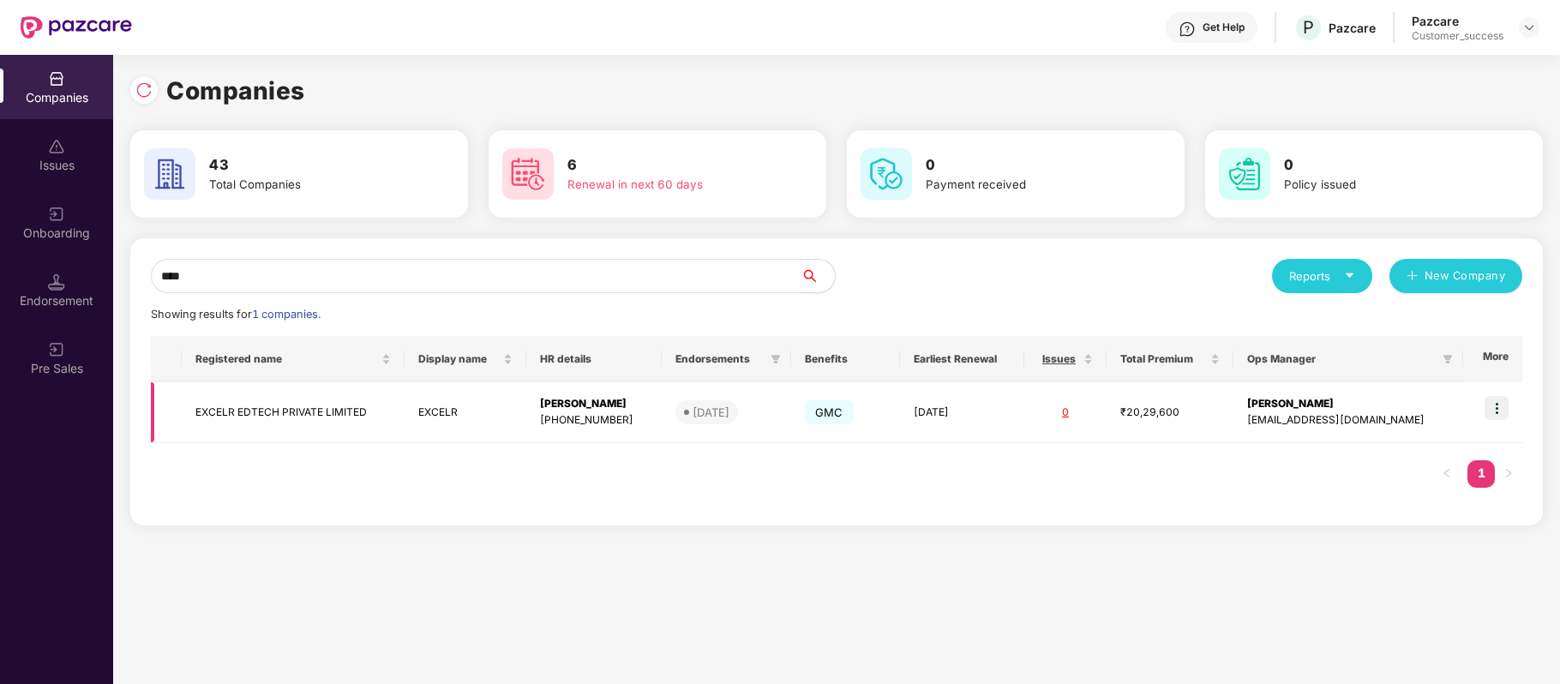
type input "****"
click at [324, 412] on td "EXCELR EDTECH PRIVATE LIMITED" at bounding box center [293, 412] width 223 height 61
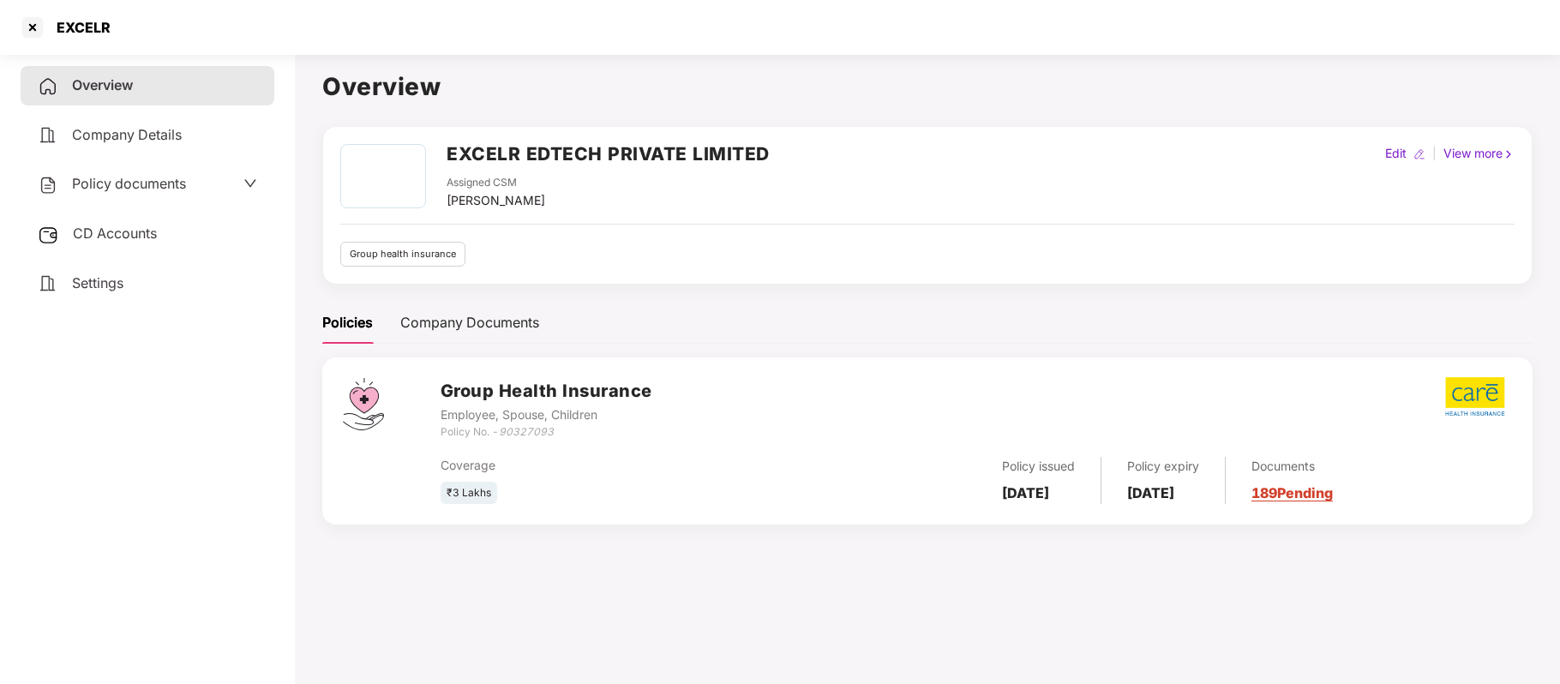
click at [170, 186] on span "Policy documents" at bounding box center [129, 183] width 114 height 17
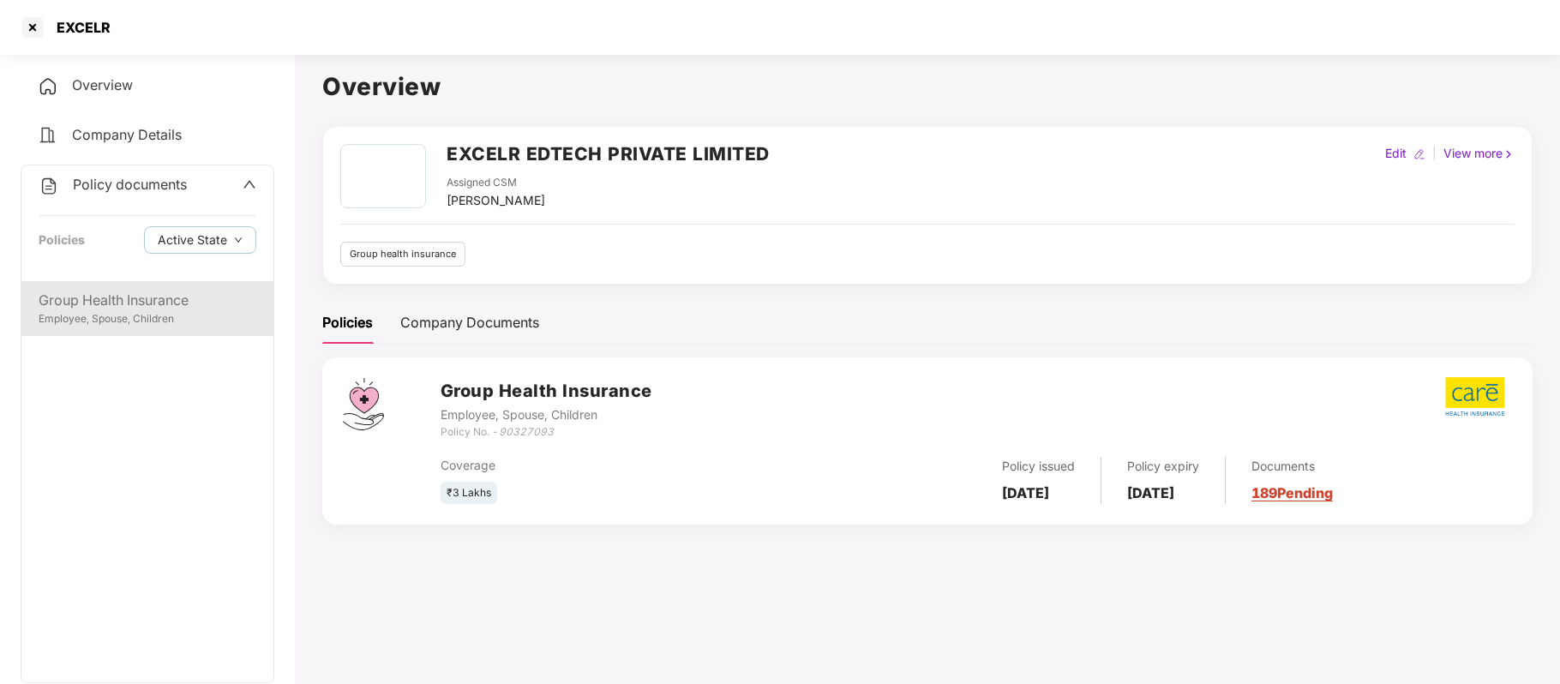
click at [142, 309] on div "Group Health Insurance" at bounding box center [148, 300] width 218 height 21
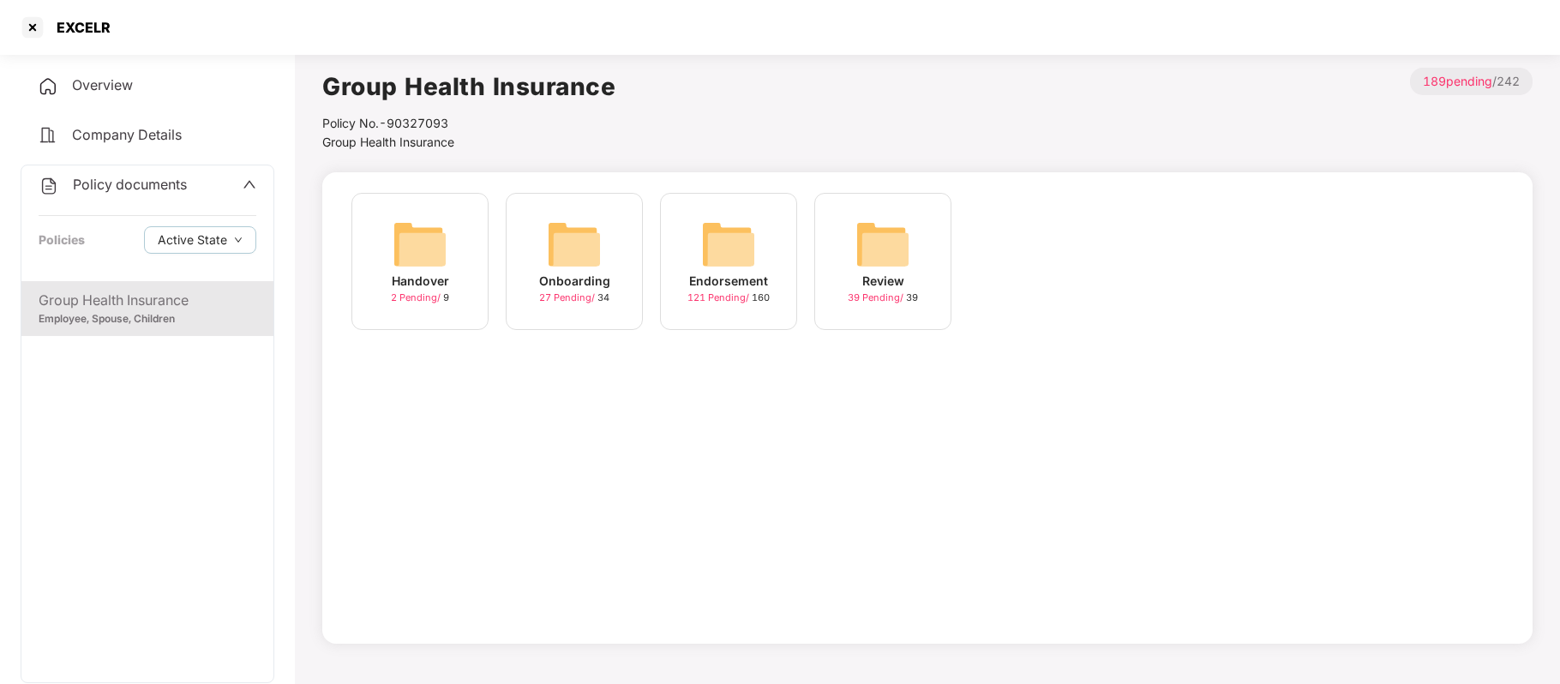
click at [580, 291] on div "27 Pending / 34" at bounding box center [574, 298] width 70 height 15
click at [177, 135] on span "Company Details" at bounding box center [127, 134] width 110 height 17
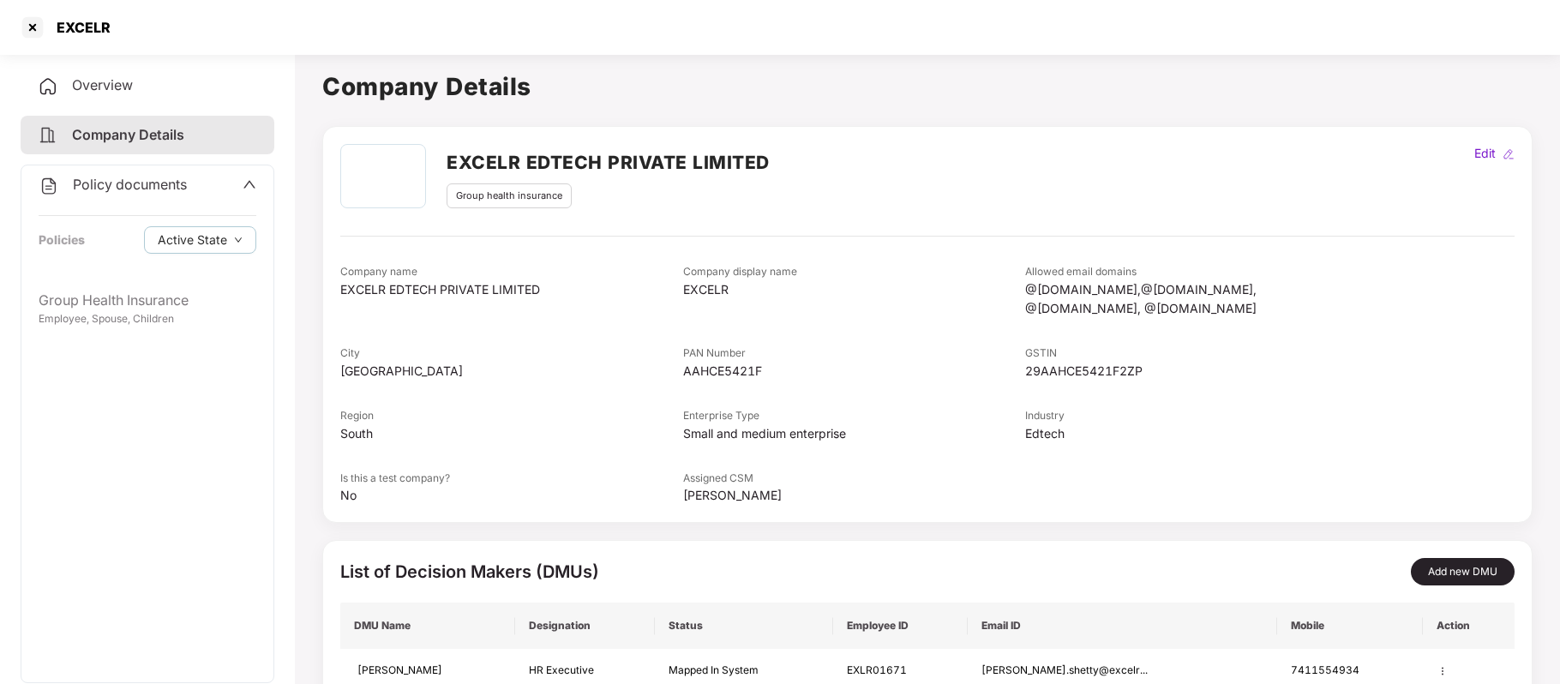
click at [243, 189] on icon "up" at bounding box center [250, 184] width 14 height 14
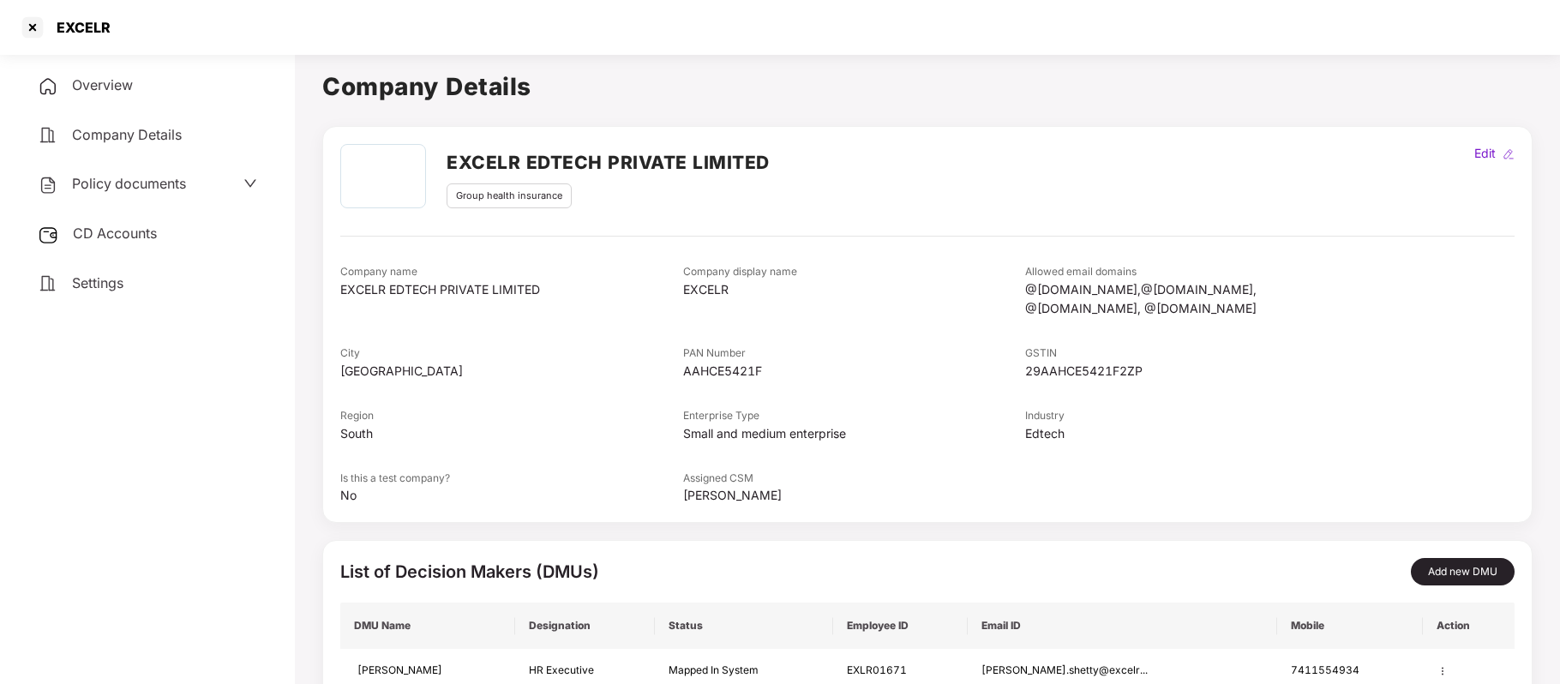
click at [148, 117] on div "Company Details" at bounding box center [148, 135] width 254 height 39
click at [110, 86] on span "Overview" at bounding box center [102, 84] width 61 height 17
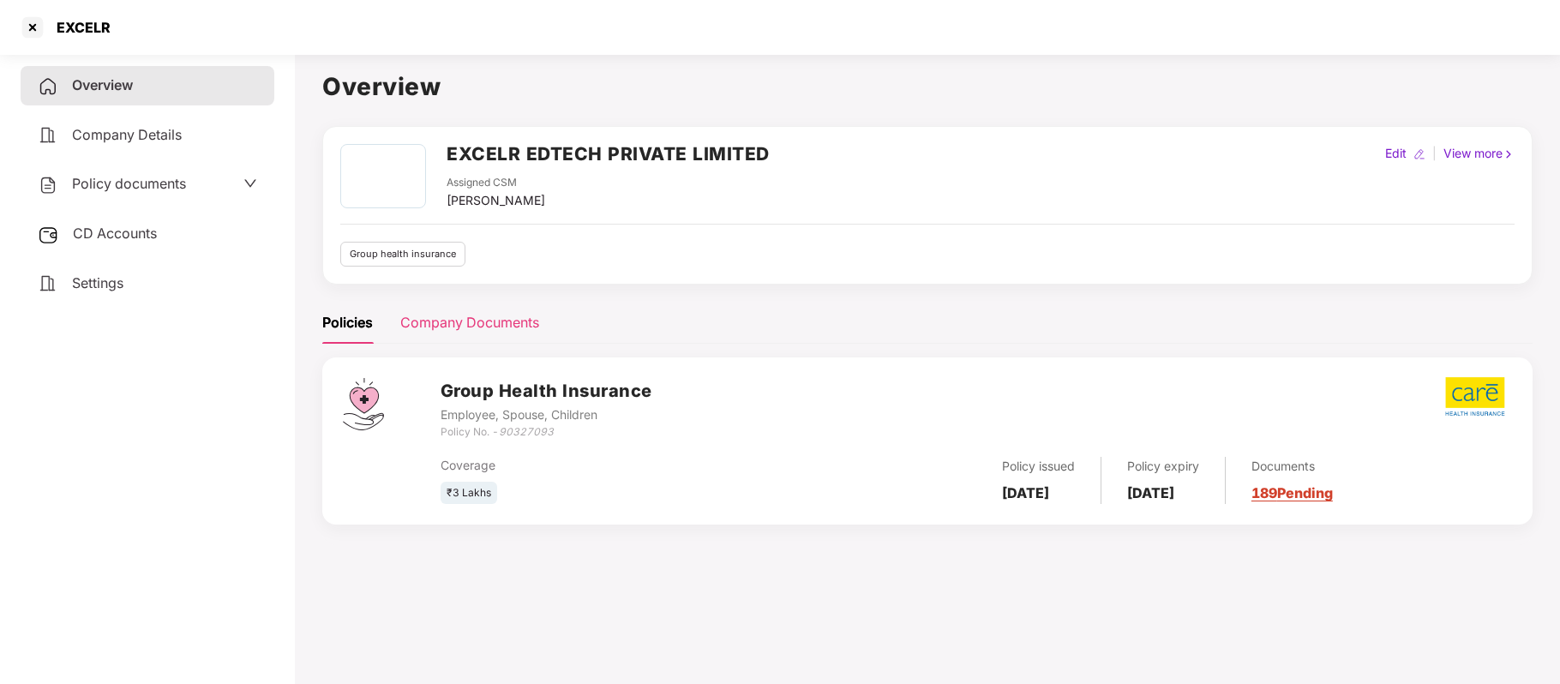
click at [466, 319] on div "Company Documents" at bounding box center [469, 322] width 139 height 21
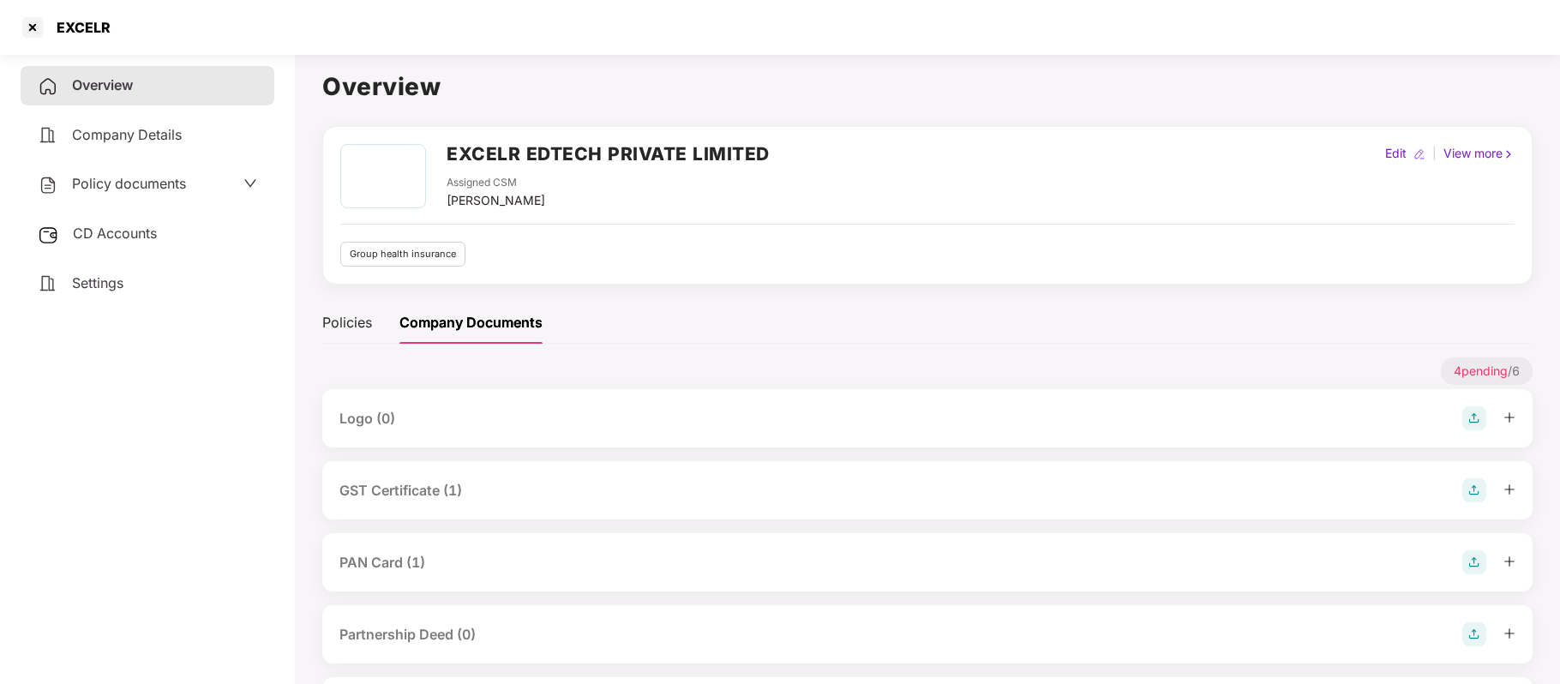
scroll to position [159, 0]
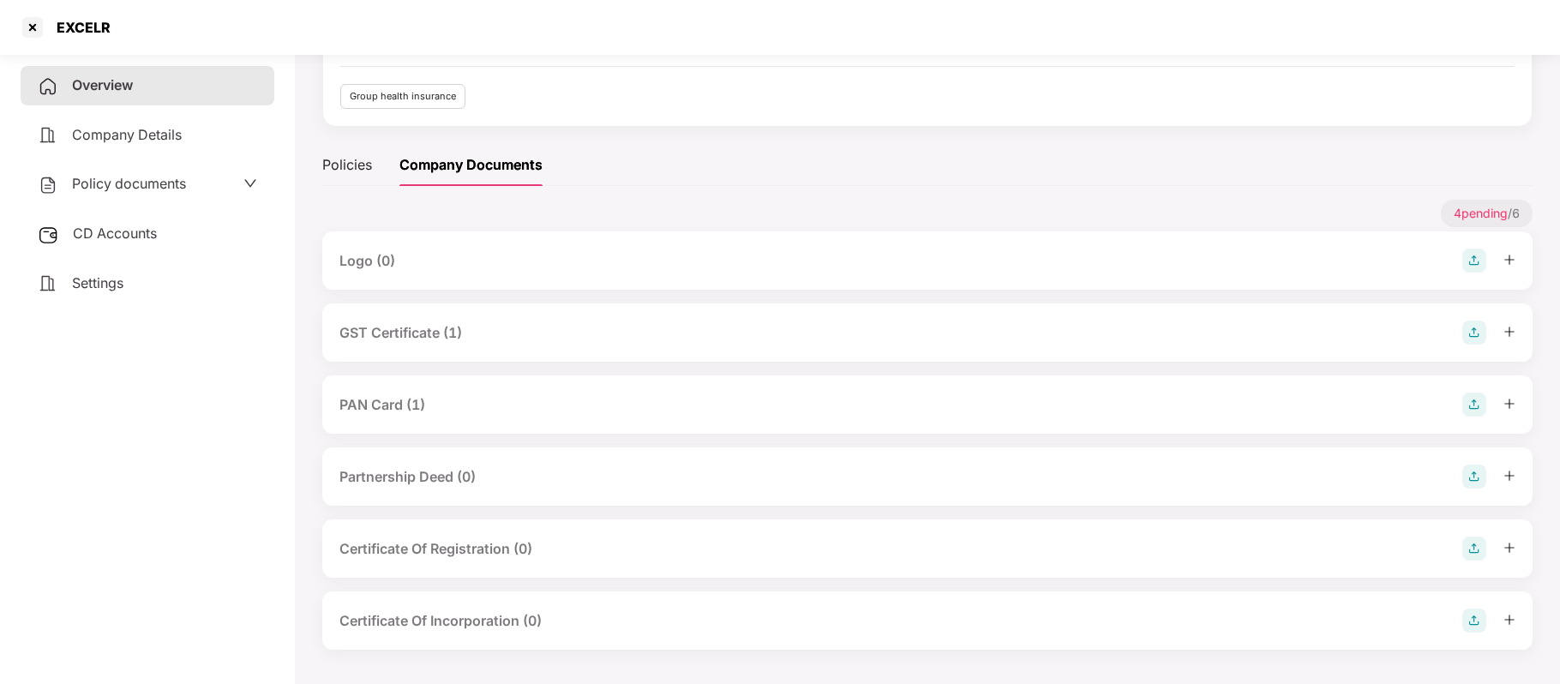
click at [446, 334] on div "GST Certificate (1)" at bounding box center [400, 332] width 123 height 21
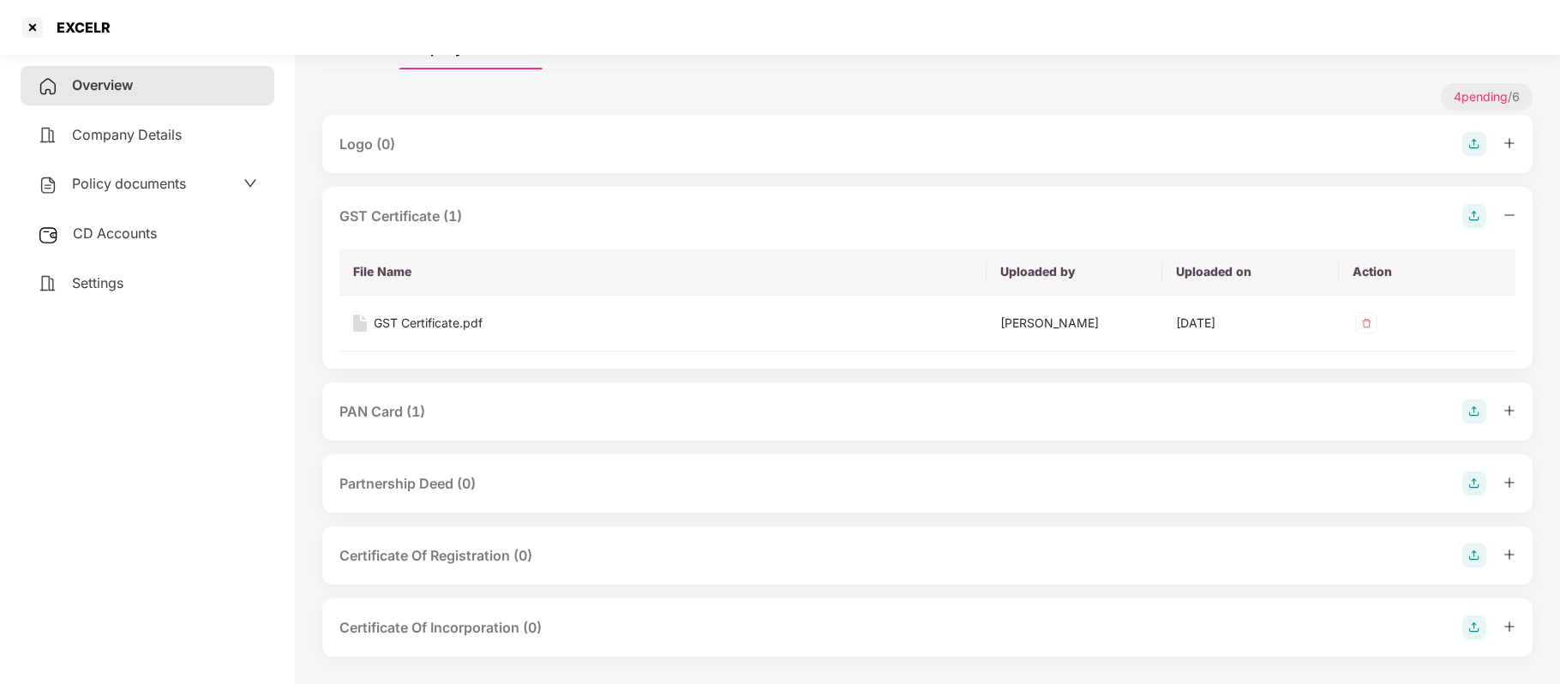
scroll to position [275, 0]
click at [447, 330] on div "GST Certificate.pdf" at bounding box center [428, 322] width 109 height 19
click at [609, 406] on div "PAN Card (1)" at bounding box center [927, 411] width 1176 height 24
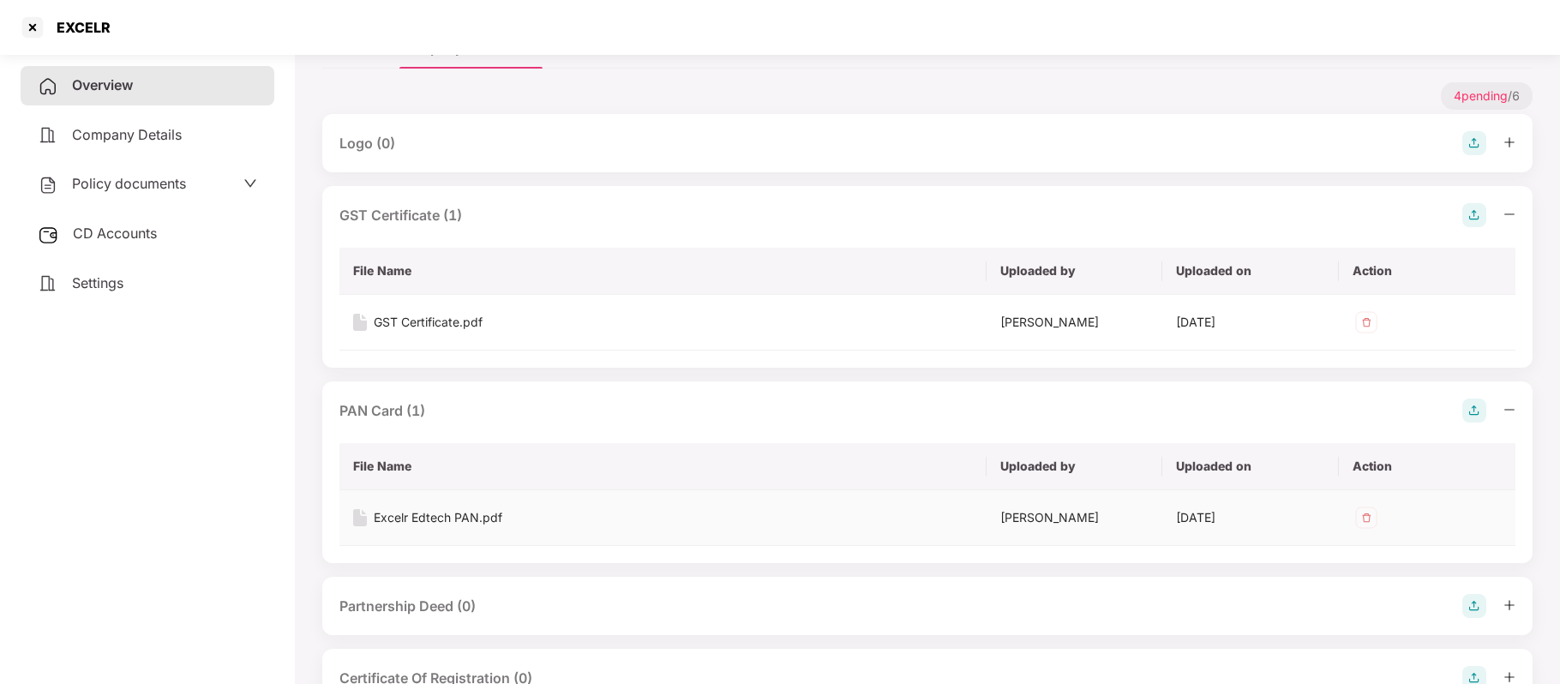
click at [481, 518] on div "Excelr Edtech PAN.pdf" at bounding box center [438, 517] width 129 height 19
click at [470, 519] on div "Excelr Edtech PAN.pdf" at bounding box center [438, 517] width 129 height 19
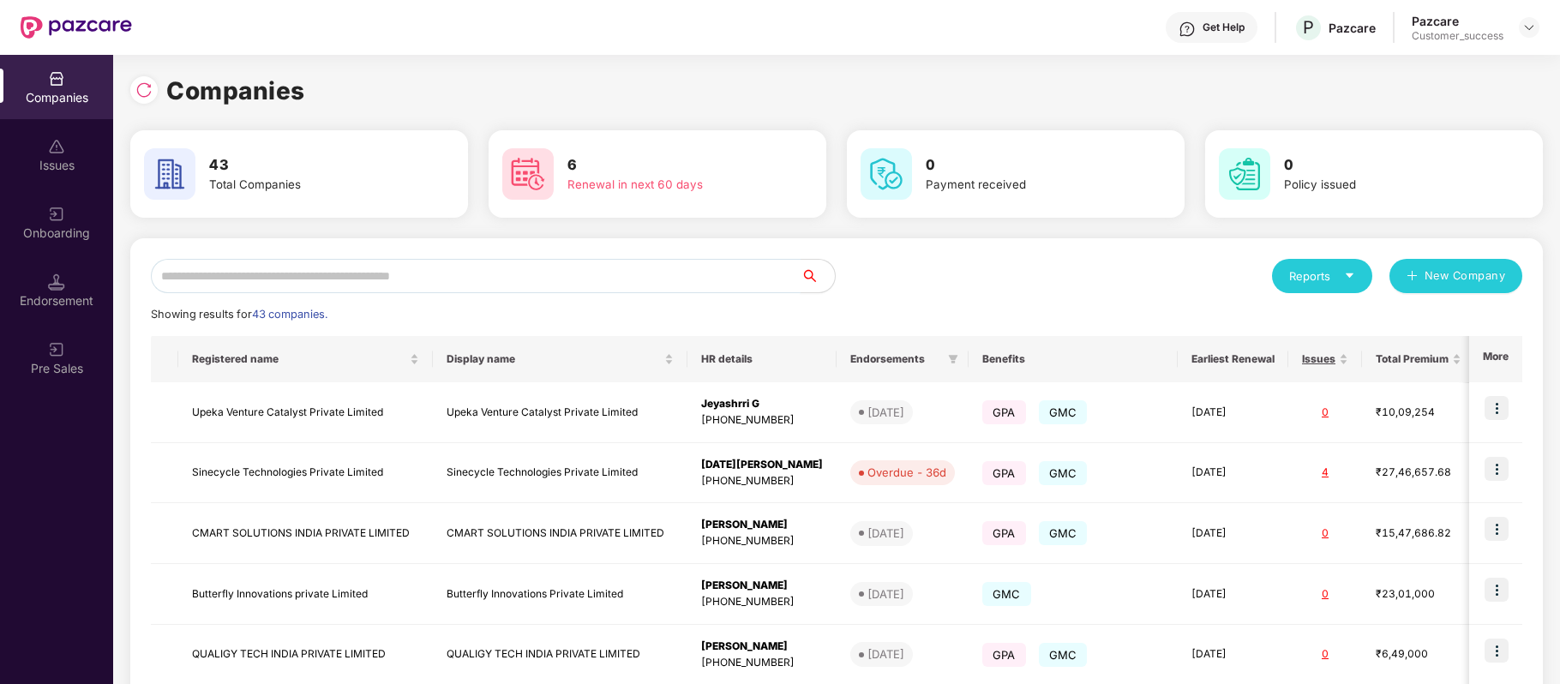
click at [423, 275] on input "text" at bounding box center [476, 276] width 650 height 34
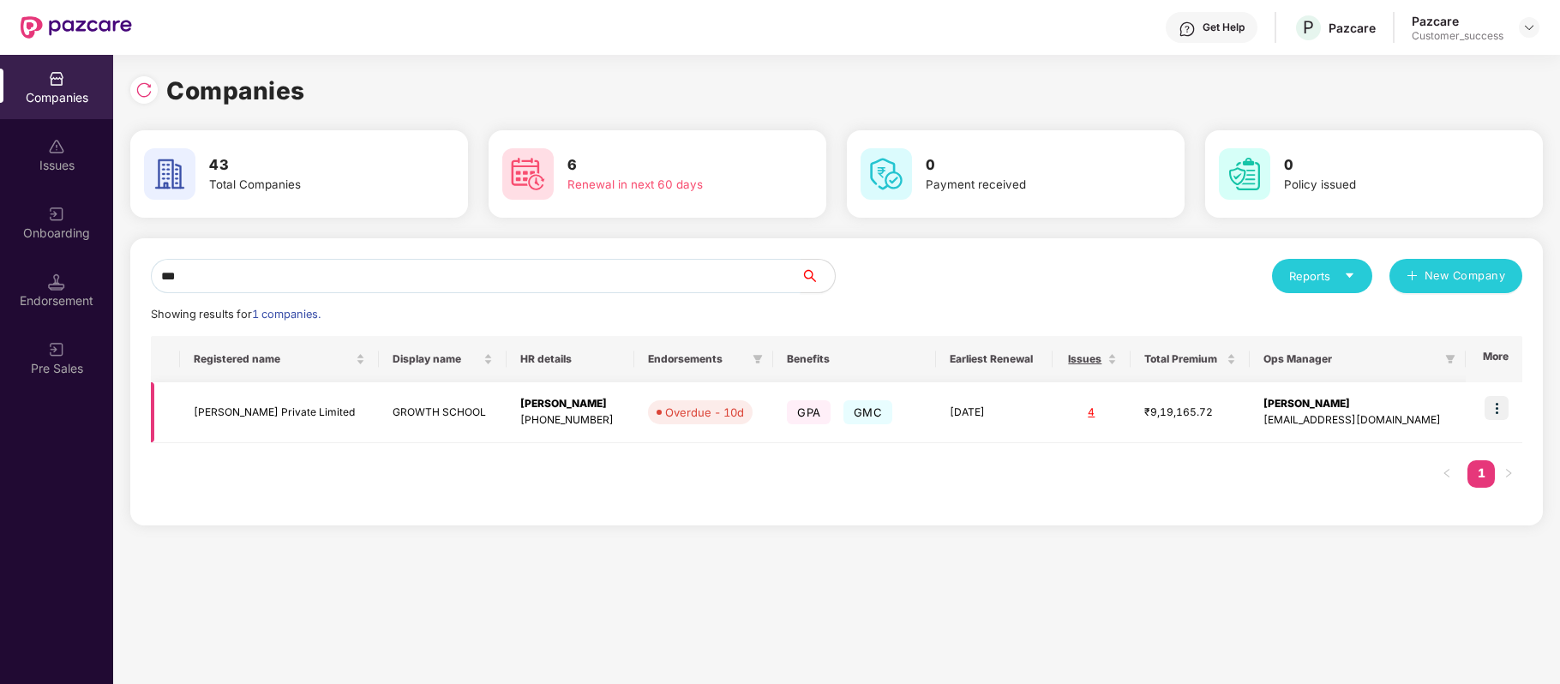
type input "***"
click at [1505, 411] on img at bounding box center [1497, 408] width 24 height 24
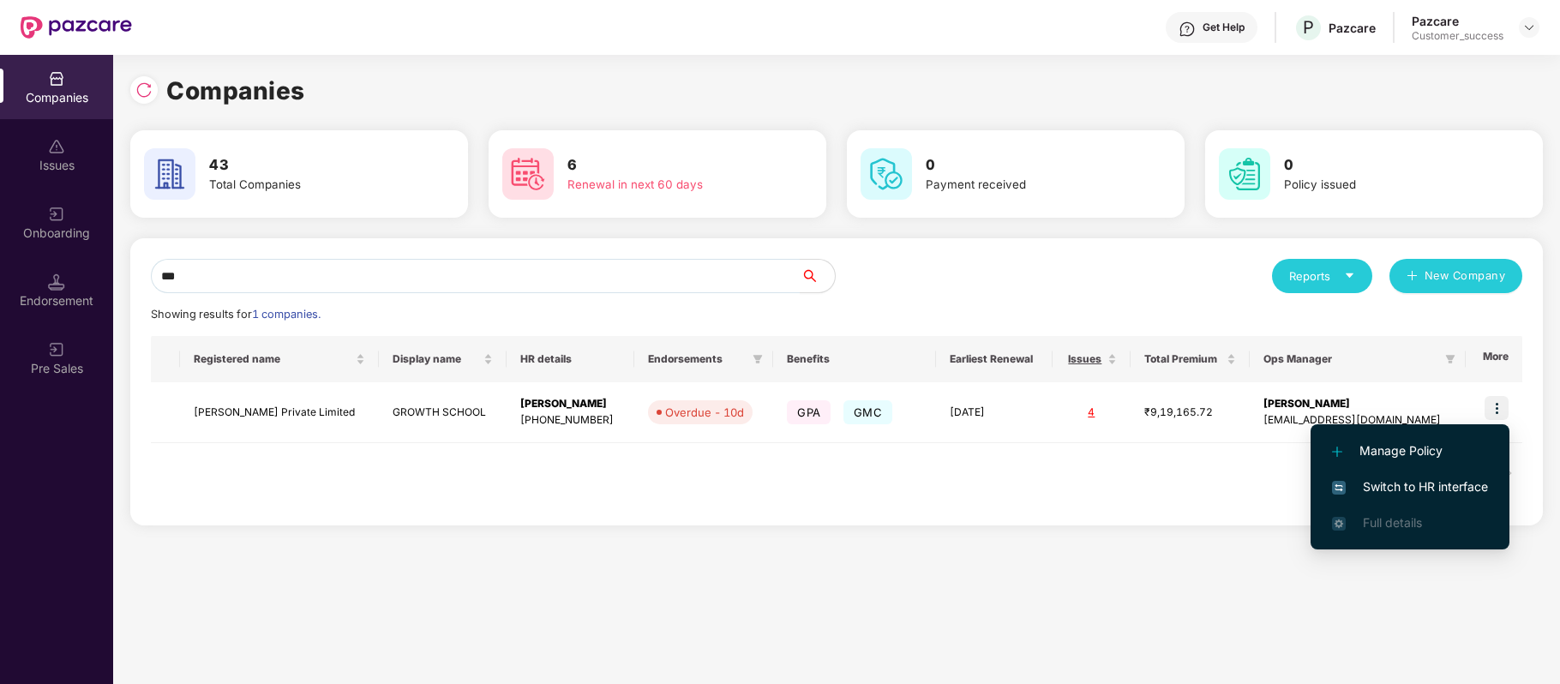
click at [1473, 485] on span "Switch to HR interface" at bounding box center [1410, 486] width 156 height 19
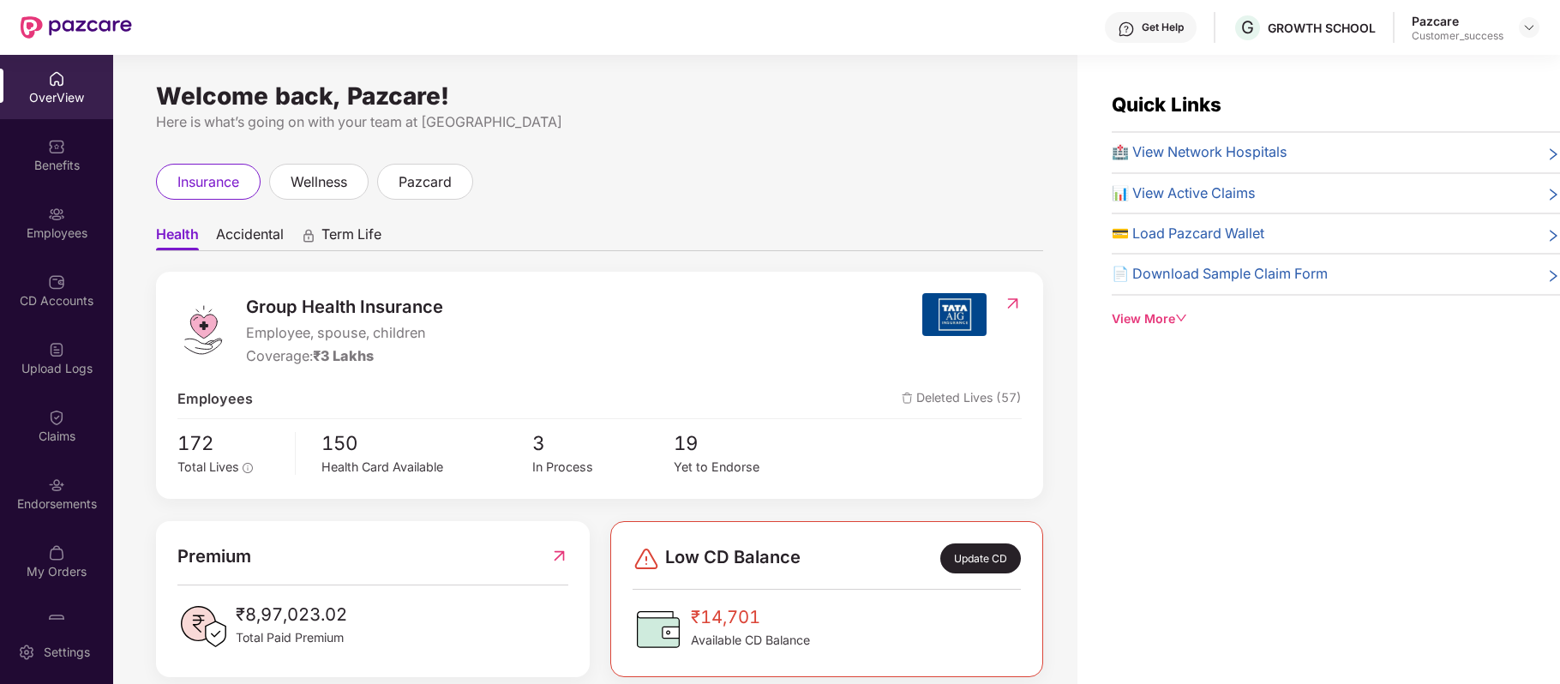
click at [45, 235] on div "Employees" at bounding box center [56, 233] width 113 height 17
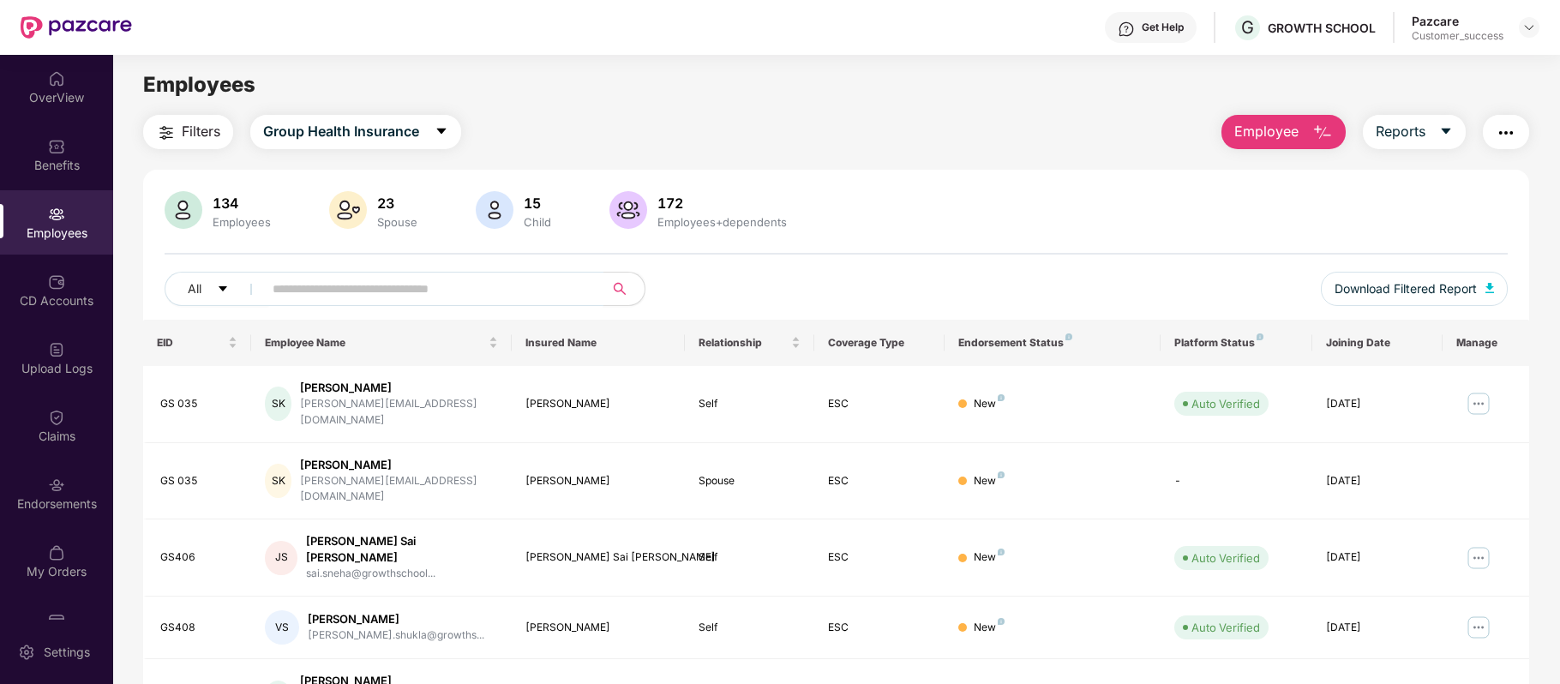
click at [357, 286] on input "text" at bounding box center [427, 289] width 308 height 26
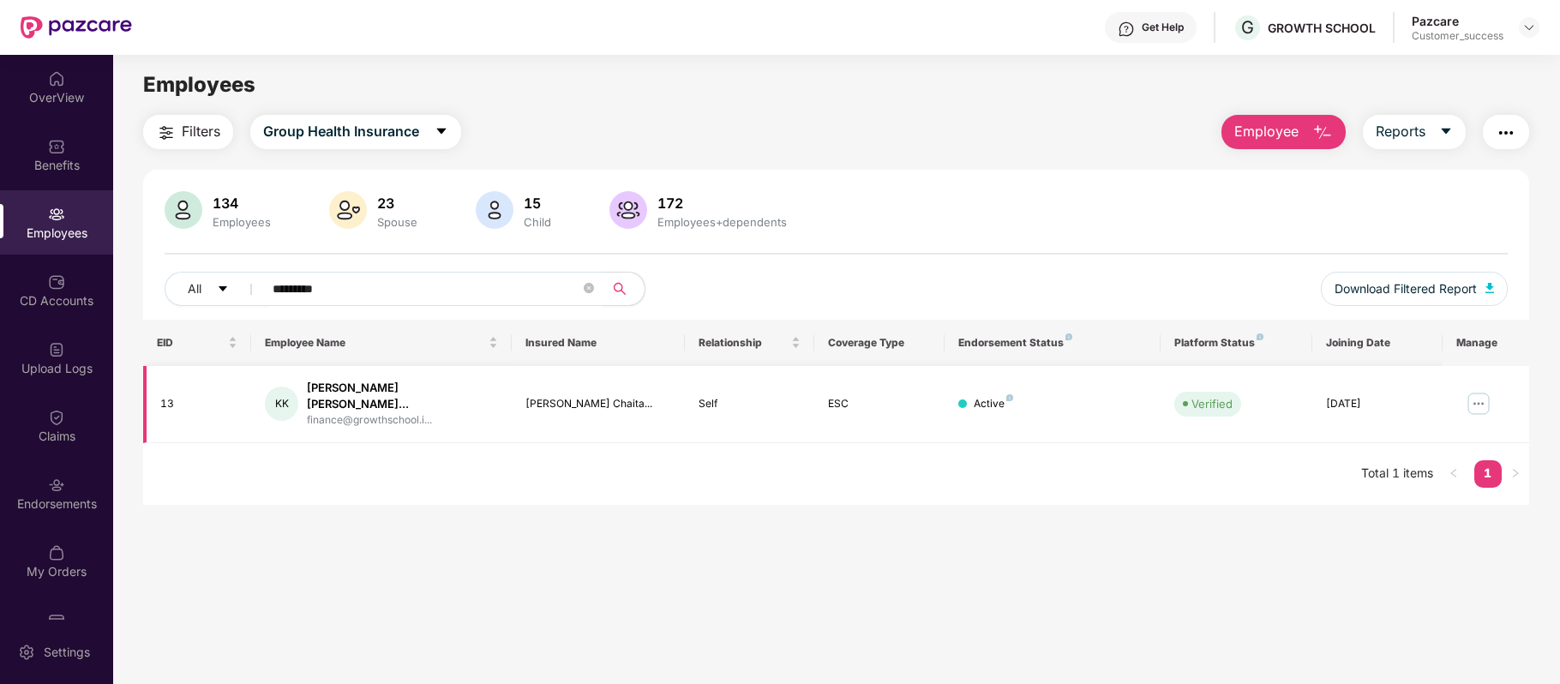
type input "*********"
click at [1480, 394] on img at bounding box center [1478, 403] width 27 height 27
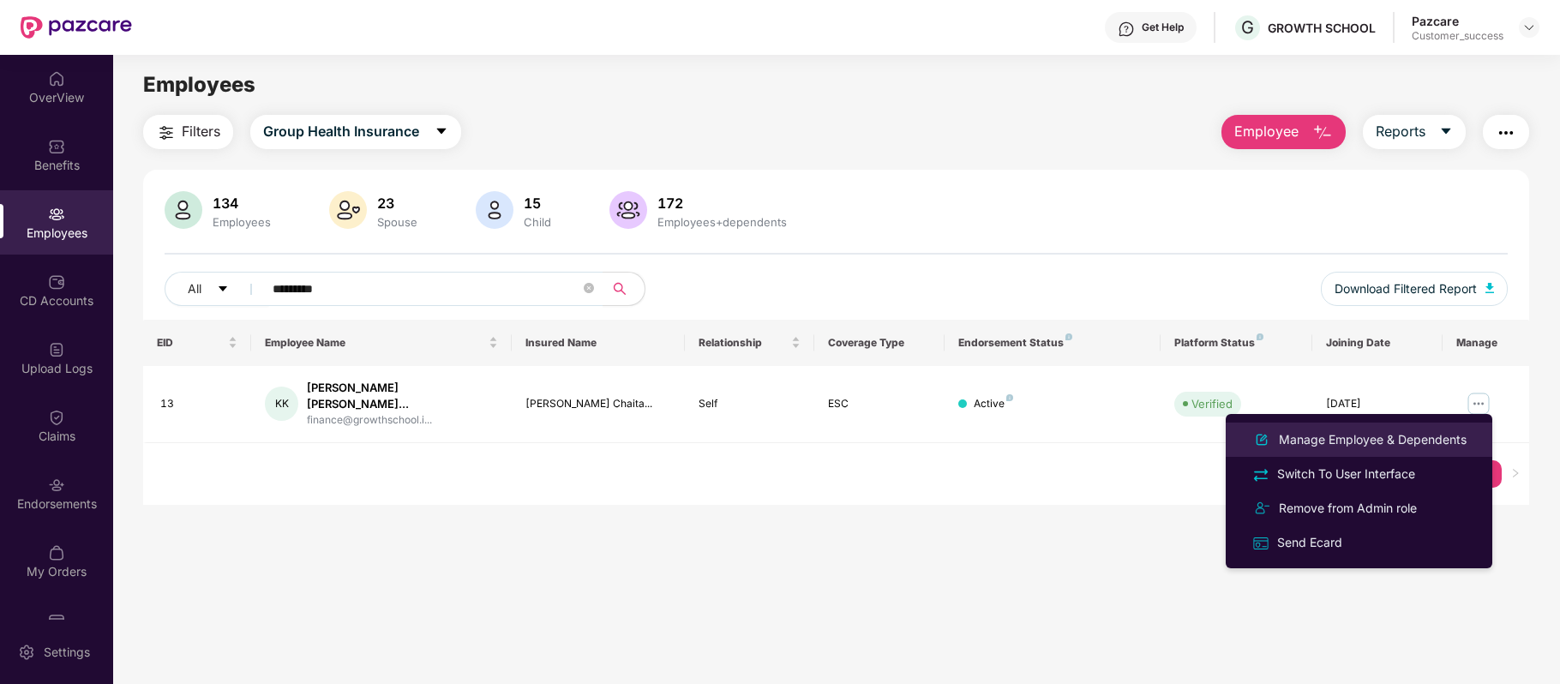
click at [1421, 434] on div "Manage Employee & Dependents" at bounding box center [1373, 439] width 195 height 19
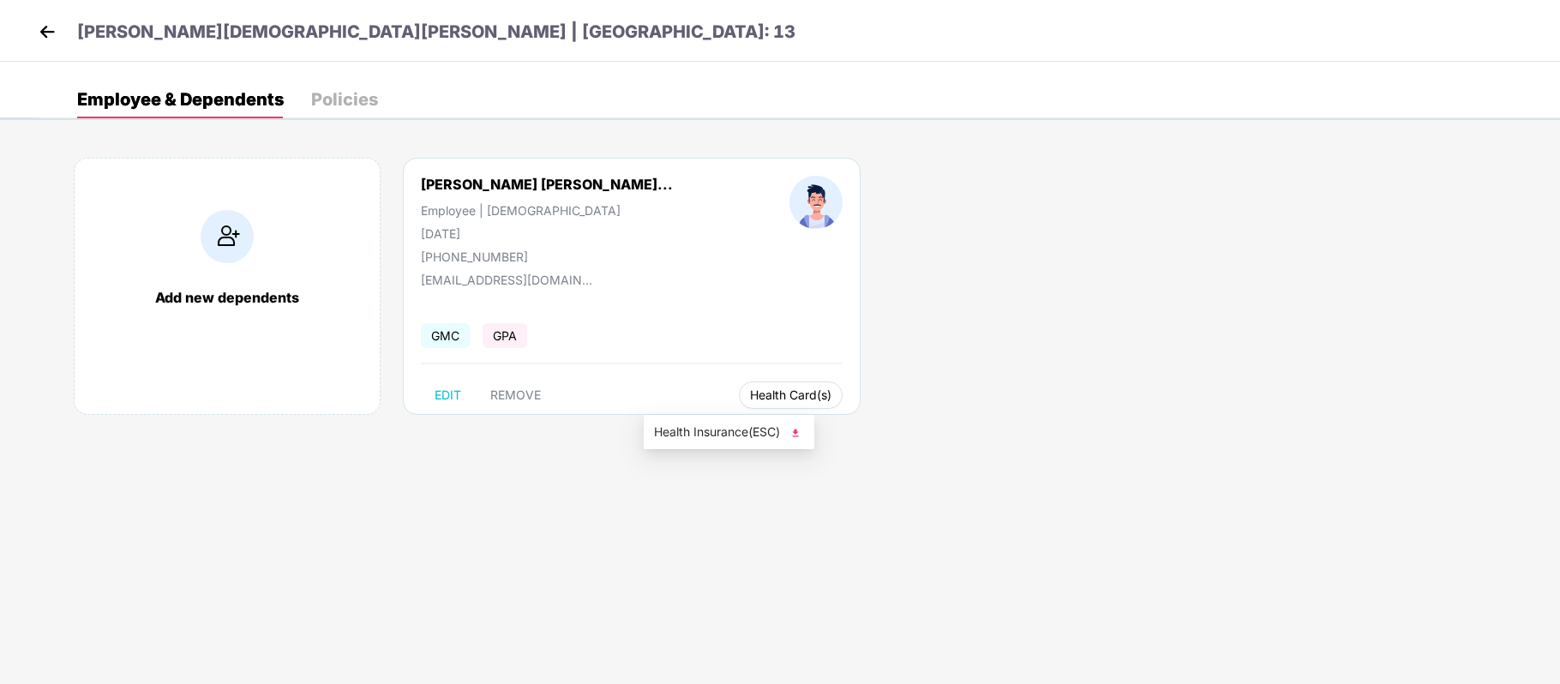
click at [750, 393] on span "Health Card(s)" at bounding box center [790, 395] width 81 height 9
click at [711, 443] on li "Health Insurance(ESC)" at bounding box center [729, 431] width 171 height 27
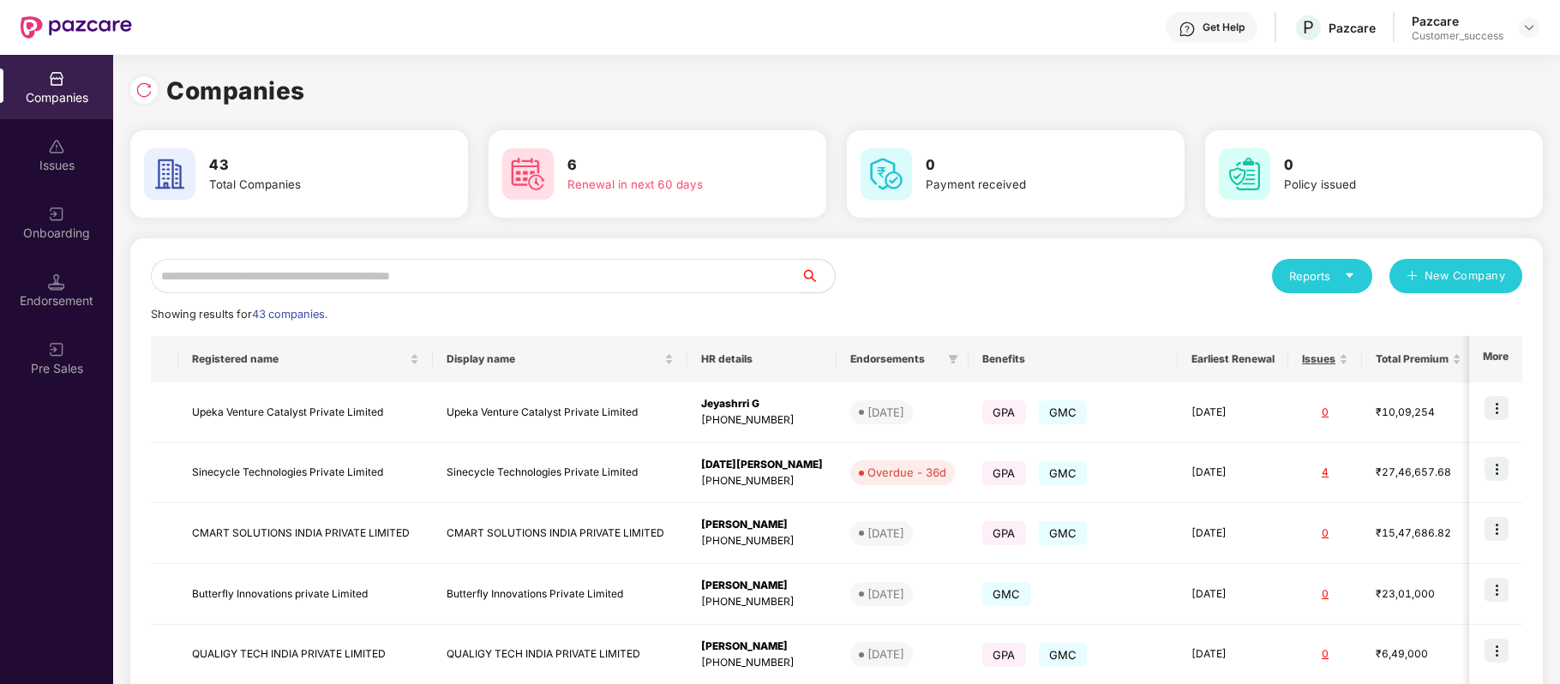
click at [350, 285] on input "text" at bounding box center [476, 276] width 650 height 34
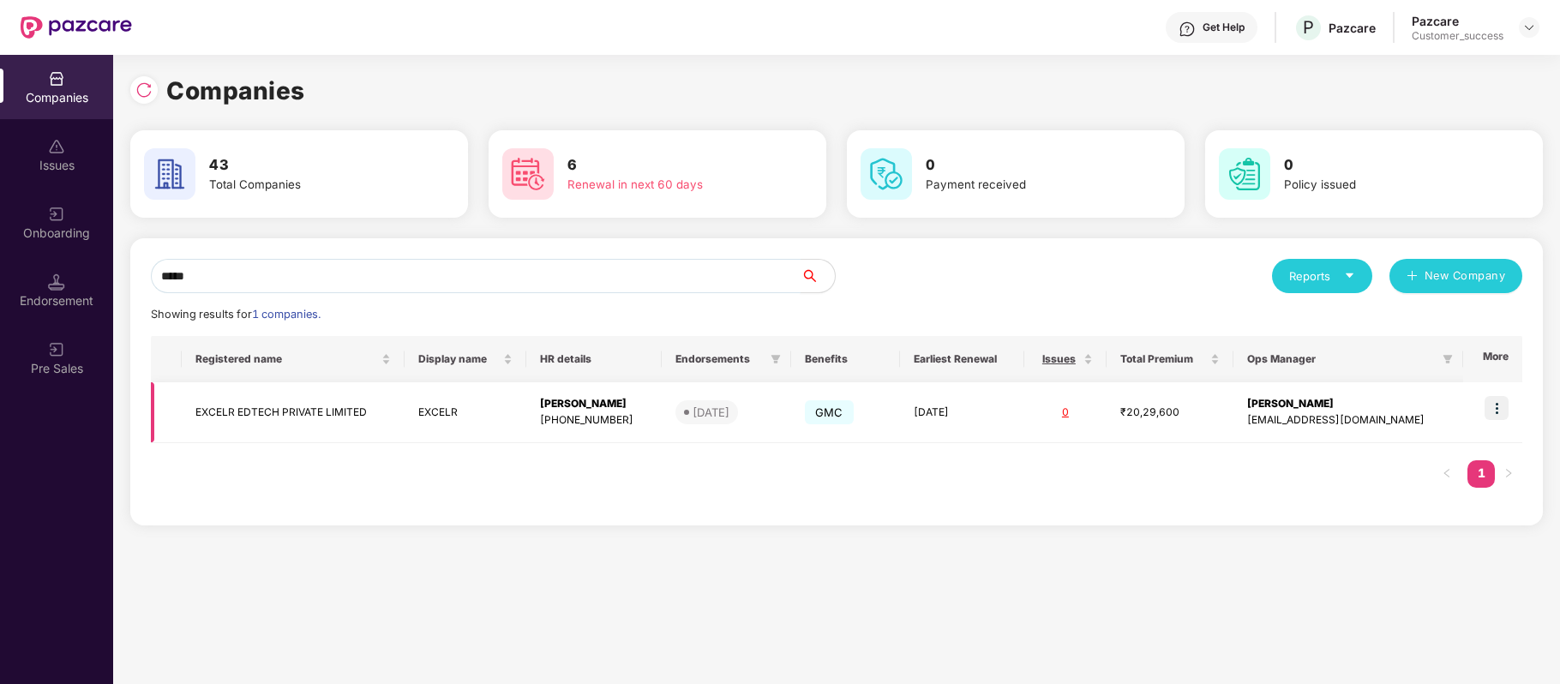
type input "*****"
click at [1486, 417] on img at bounding box center [1497, 408] width 24 height 24
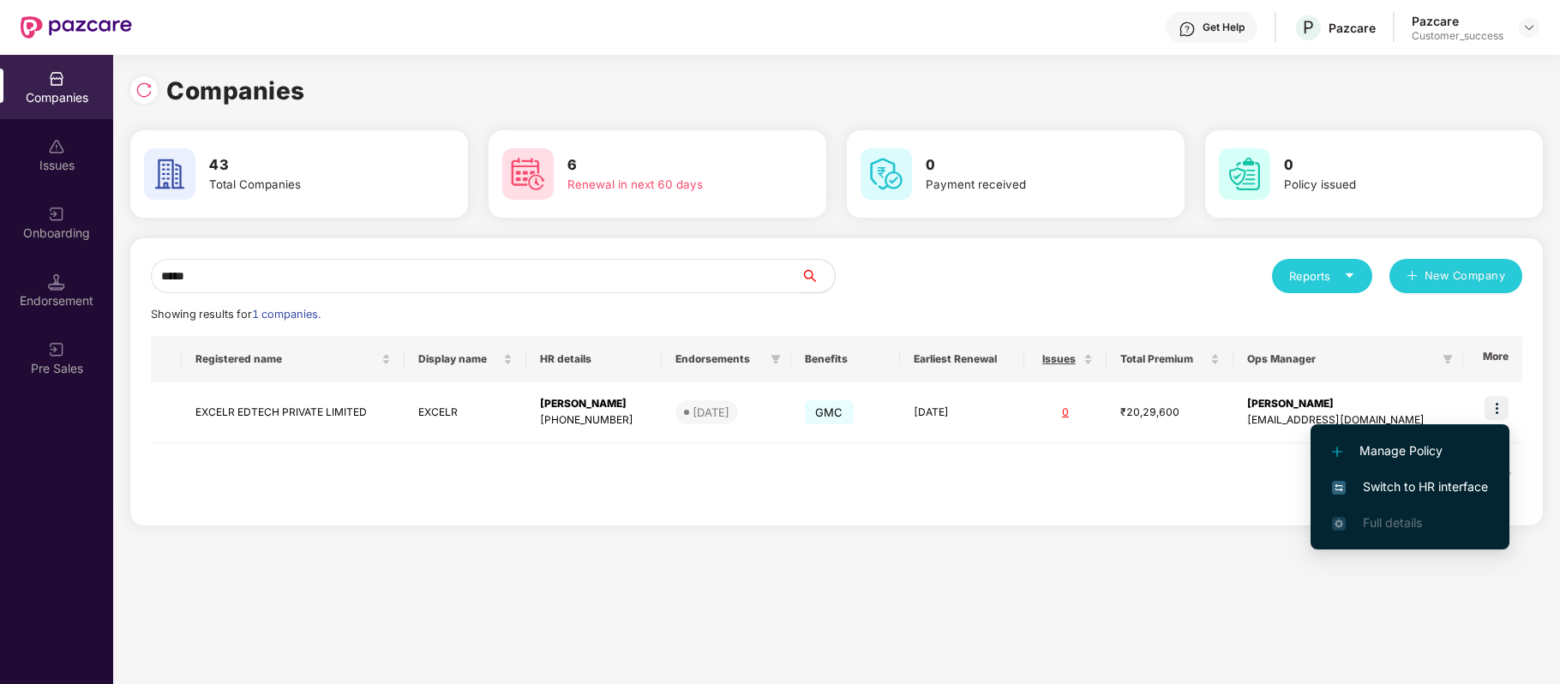
click at [1450, 492] on span "Switch to HR interface" at bounding box center [1410, 486] width 156 height 19
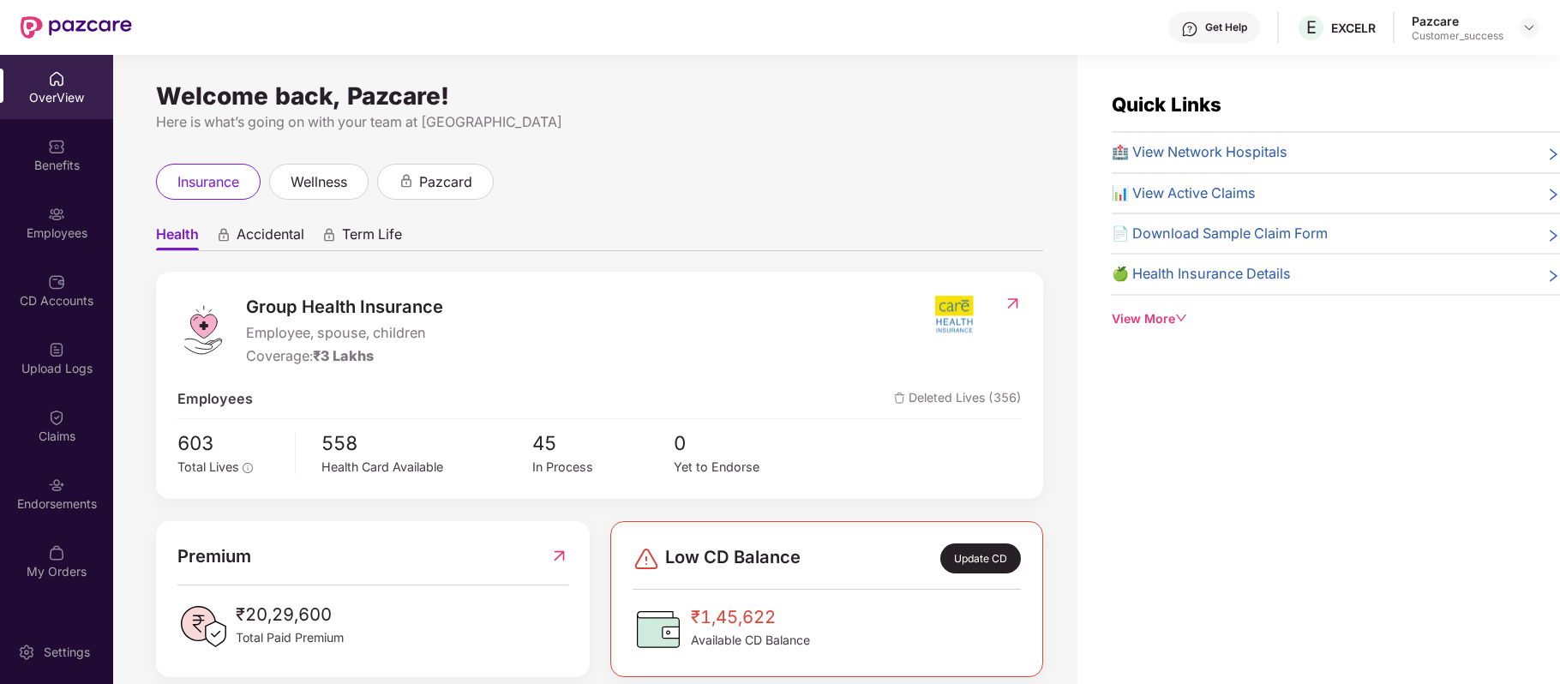
click at [43, 228] on div "Employees" at bounding box center [56, 233] width 113 height 17
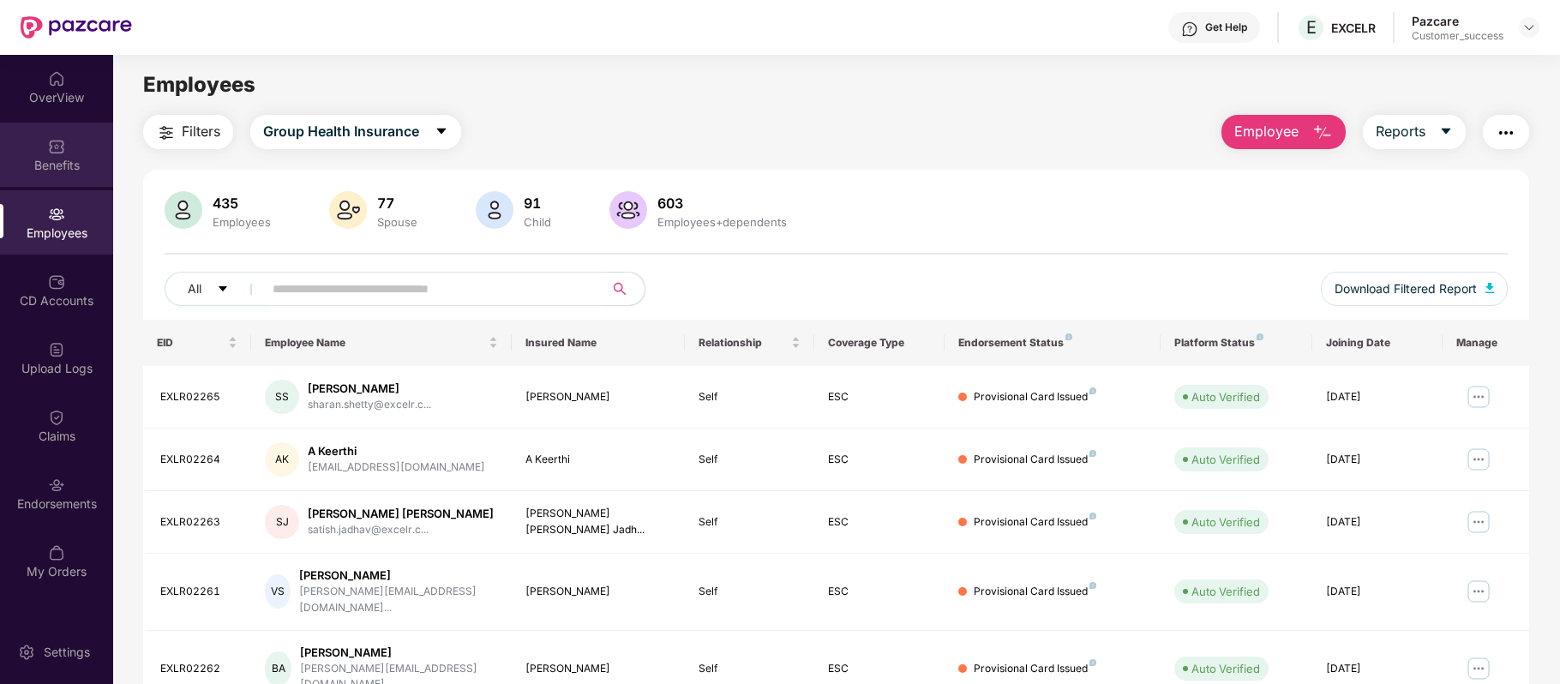
click at [49, 159] on div "Benefits" at bounding box center [56, 165] width 113 height 17
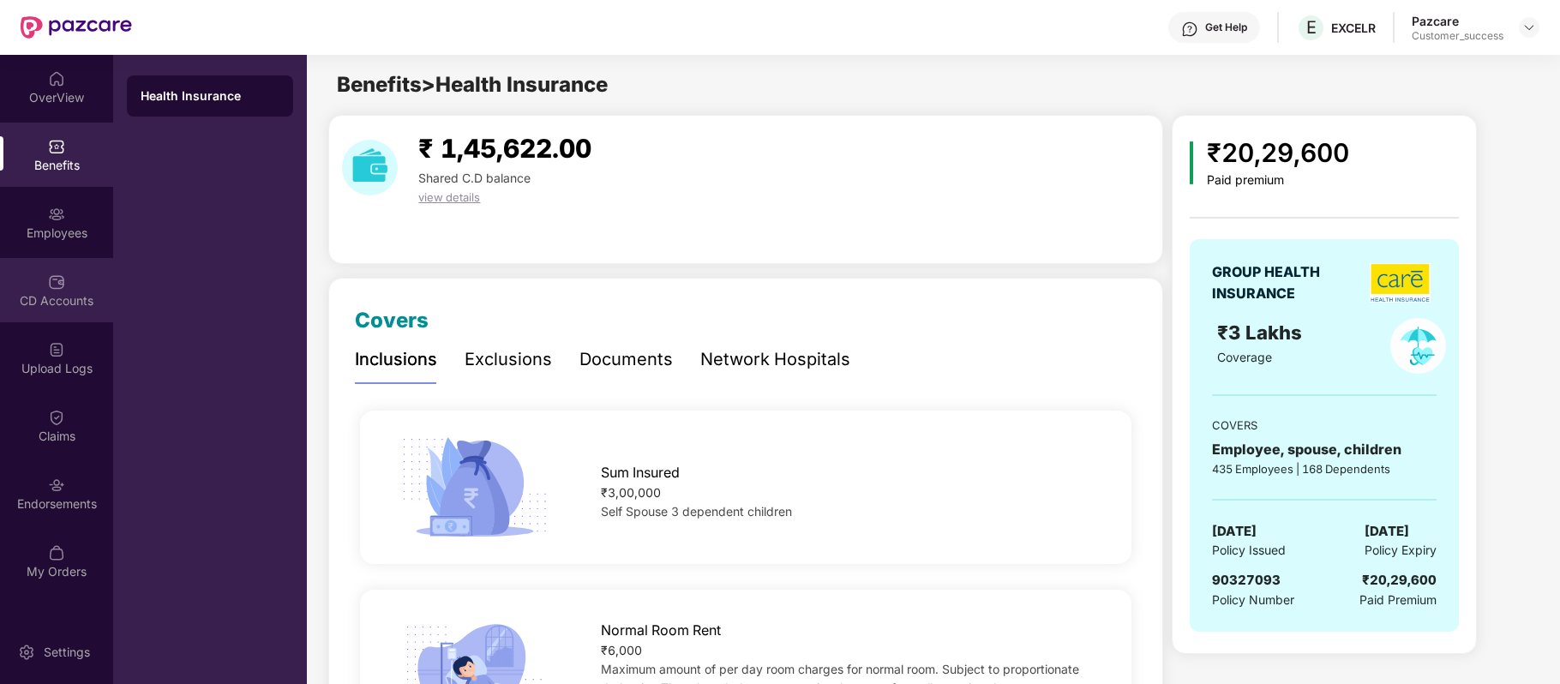
click at [74, 307] on div "CD Accounts" at bounding box center [56, 300] width 113 height 17
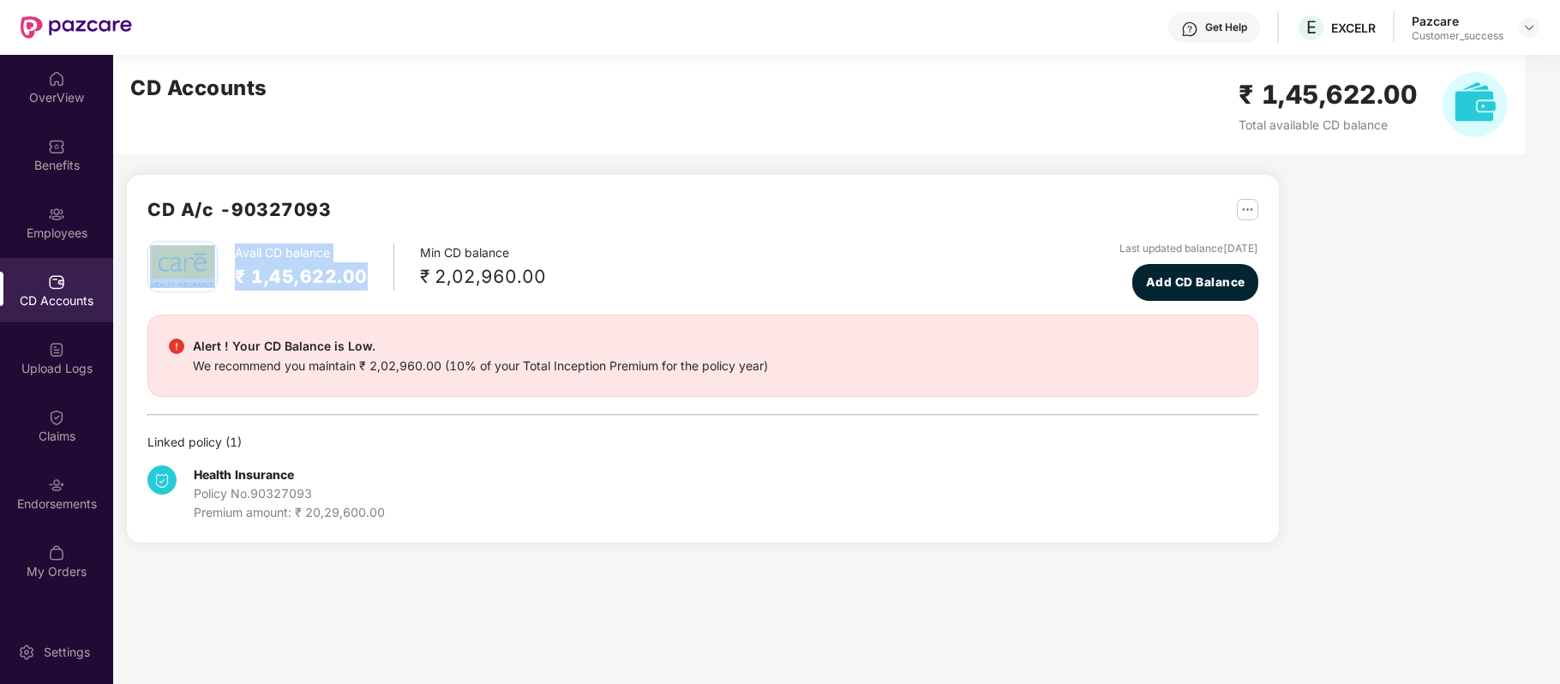
drag, startPoint x: 377, startPoint y: 266, endPoint x: 216, endPoint y: 276, distance: 161.5
click at [216, 276] on div "Avail CD balance ₹ 1,45,622.00 Min CD balance ₹ 2,02,960.00" at bounding box center [346, 266] width 399 height 51
click at [231, 285] on div "Avail CD balance ₹ 1,45,622.00 Min CD balance ₹ 2,02,960.00" at bounding box center [346, 266] width 399 height 51
drag, startPoint x: 241, startPoint y: 275, endPoint x: 363, endPoint y: 273, distance: 122.6
click at [363, 273] on div "Avail CD balance ₹ 1,45,622.00" at bounding box center [314, 266] width 159 height 47
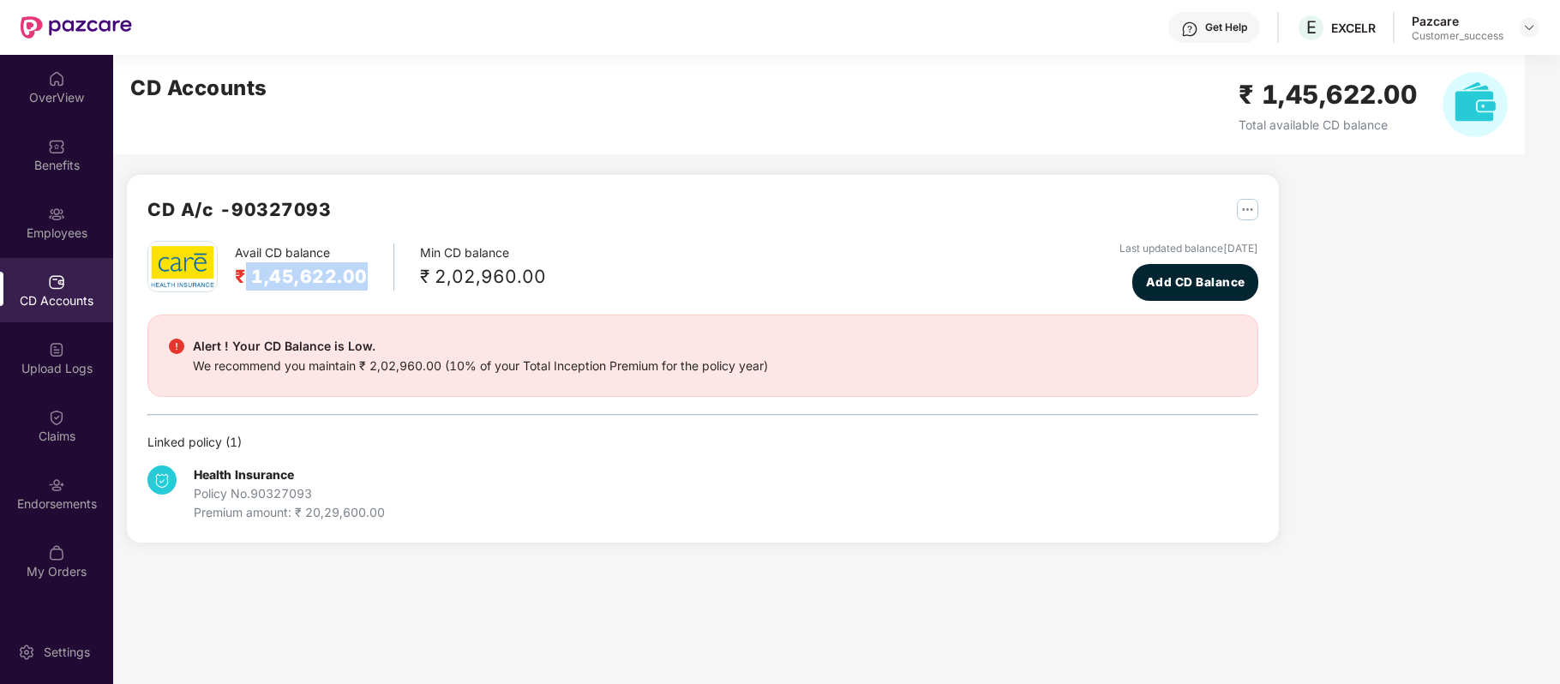
copy h2 "1,45,622.00"
